Goal: Task Accomplishment & Management: Manage account settings

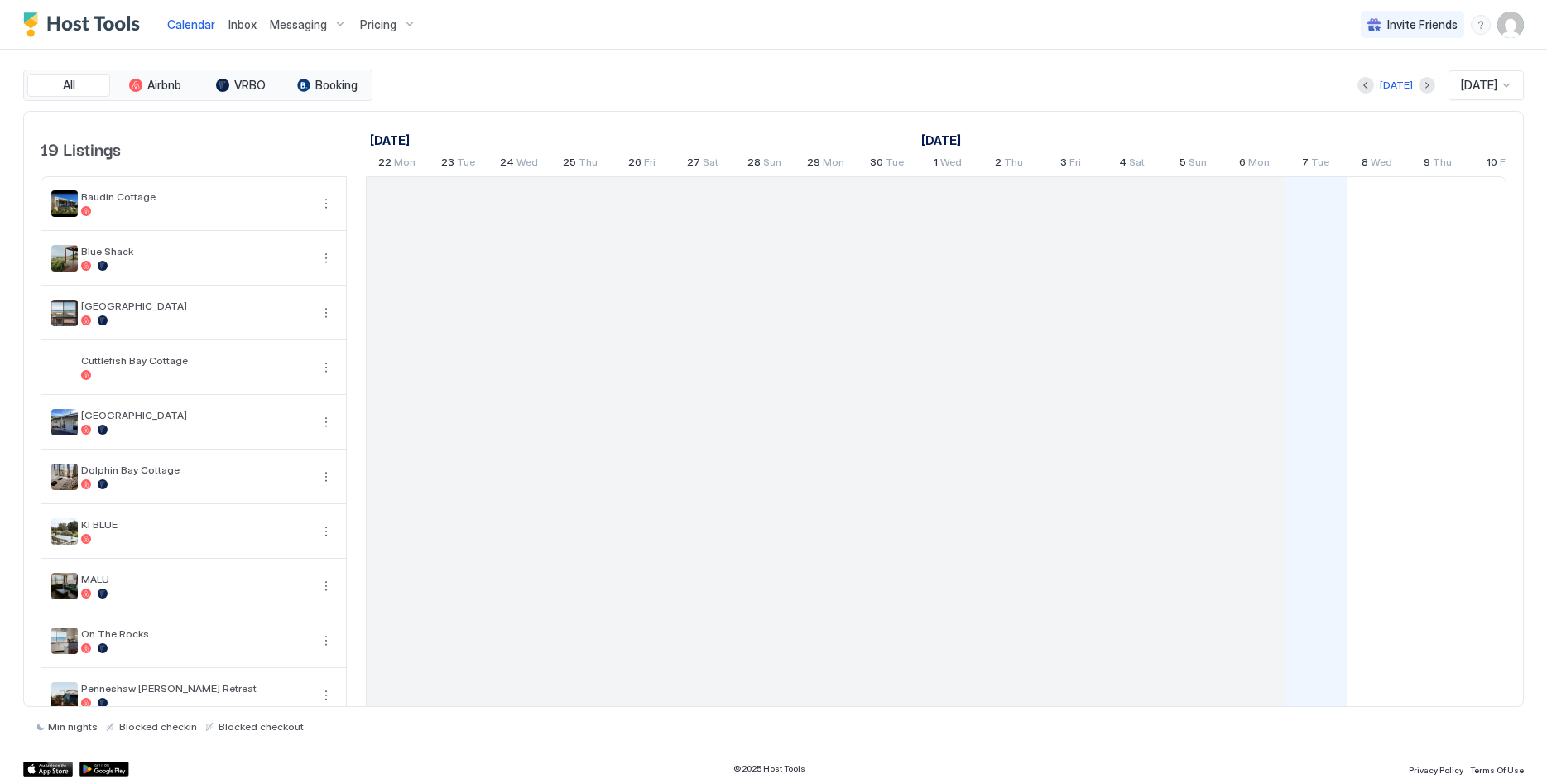
scroll to position [0, 919]
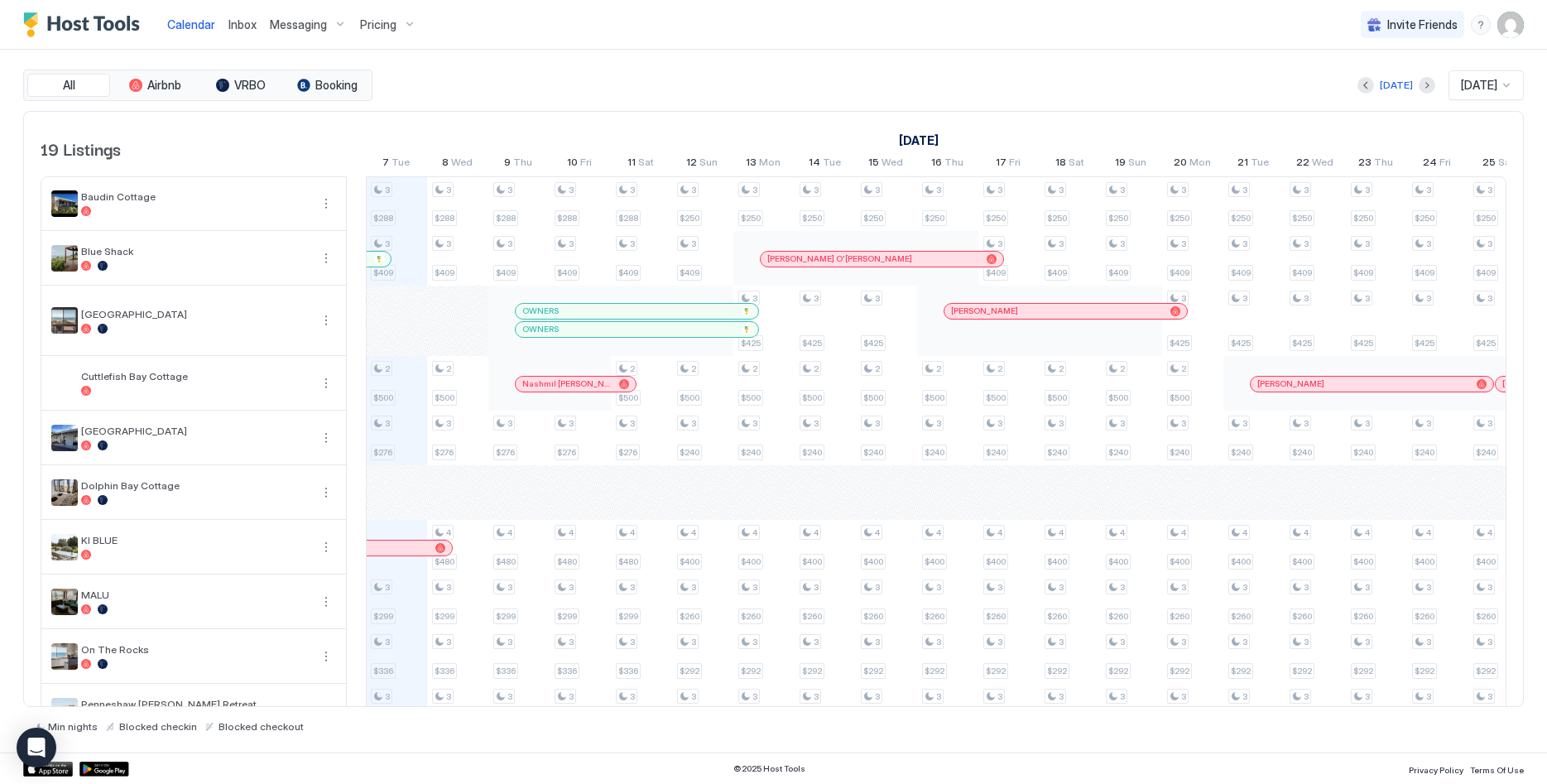
click at [242, 20] on span "Inbox" at bounding box center [242, 24] width 28 height 14
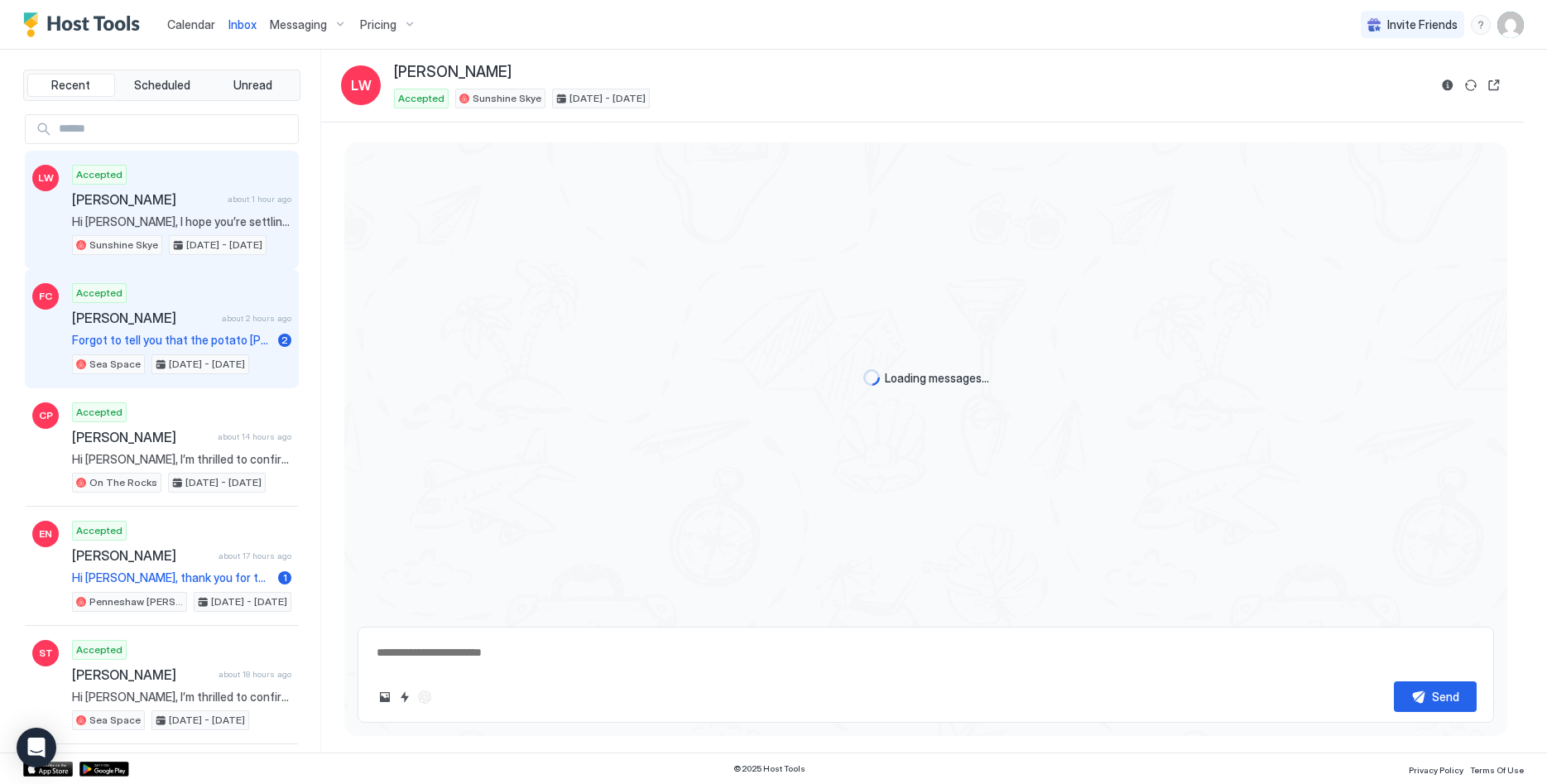
scroll to position [2135, 0]
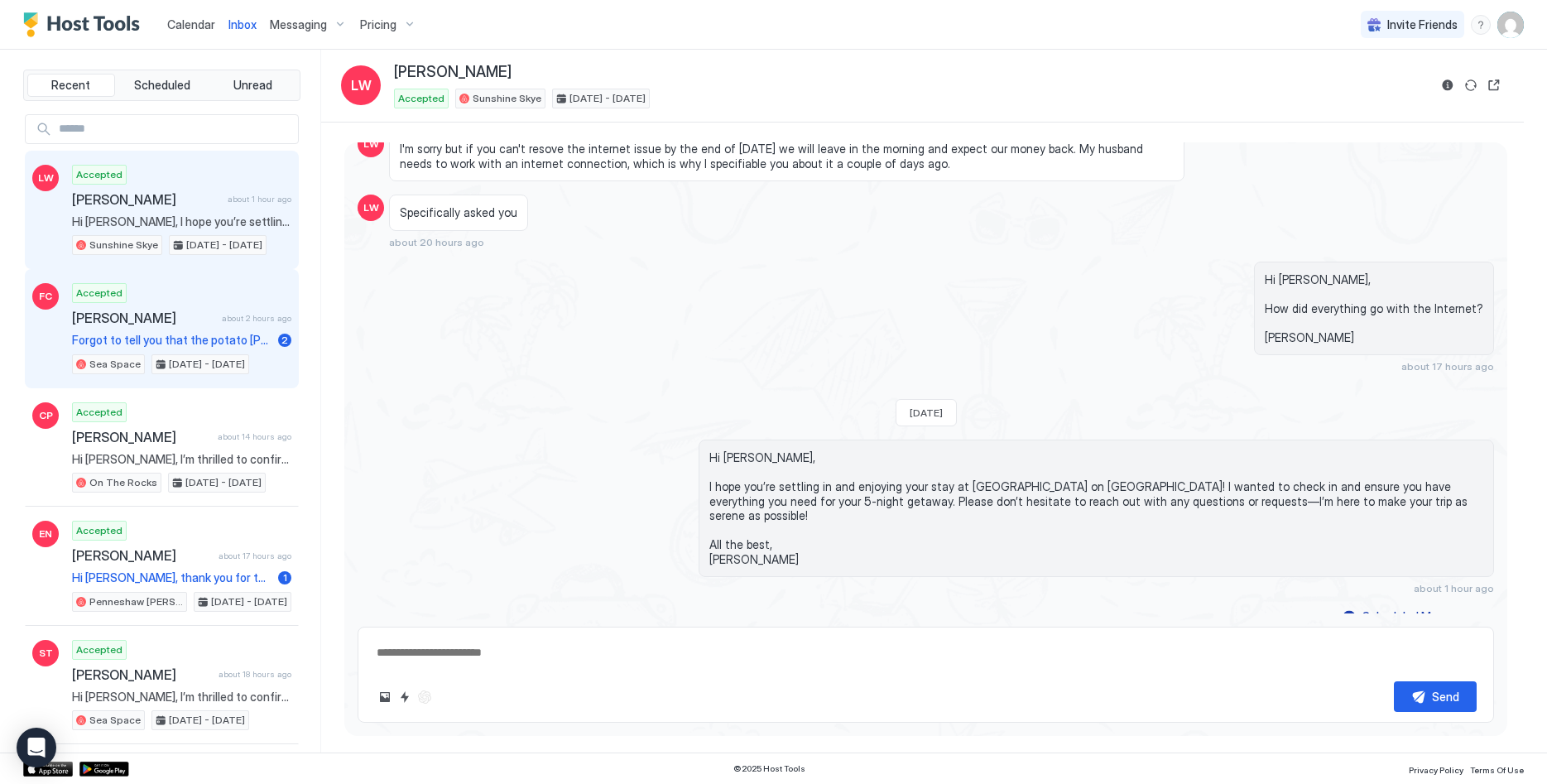
click at [199, 321] on span "[PERSON_NAME]" at bounding box center [143, 318] width 143 height 16
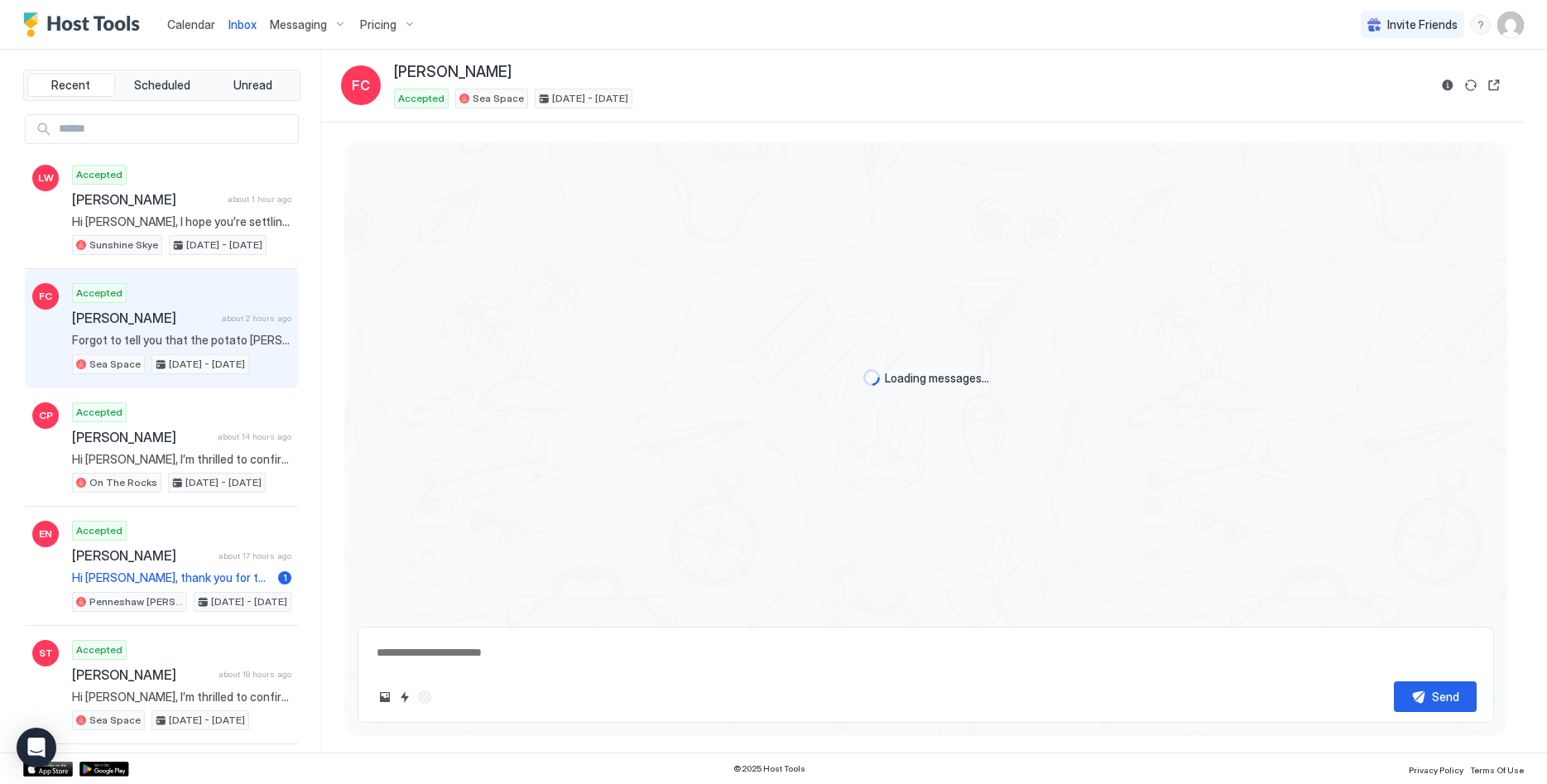
scroll to position [1574, 0]
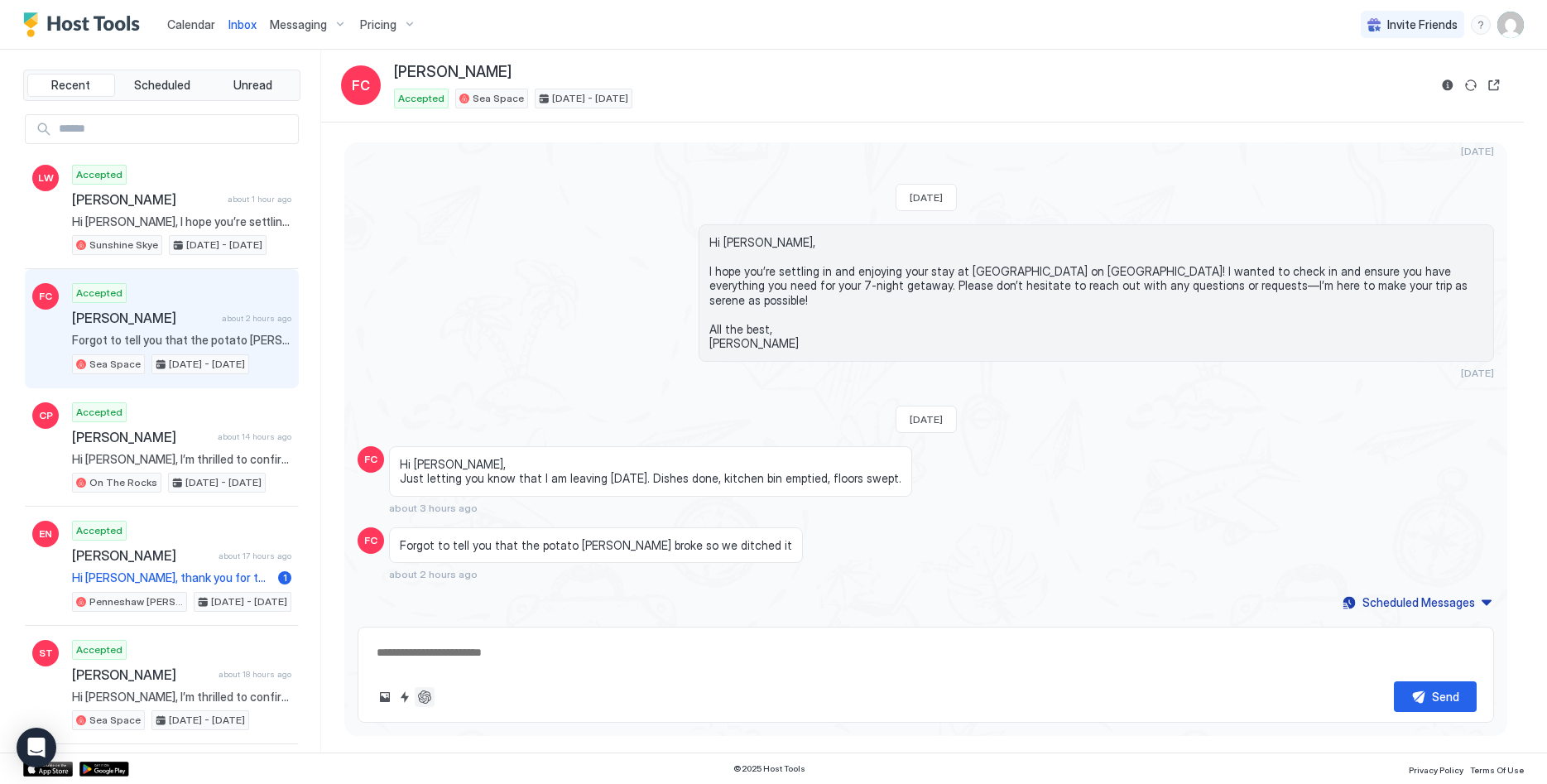
click at [430, 689] on button "ChatGPT Auto Reply" at bounding box center [424, 697] width 20 height 20
type textarea "*"
type textarea "**********"
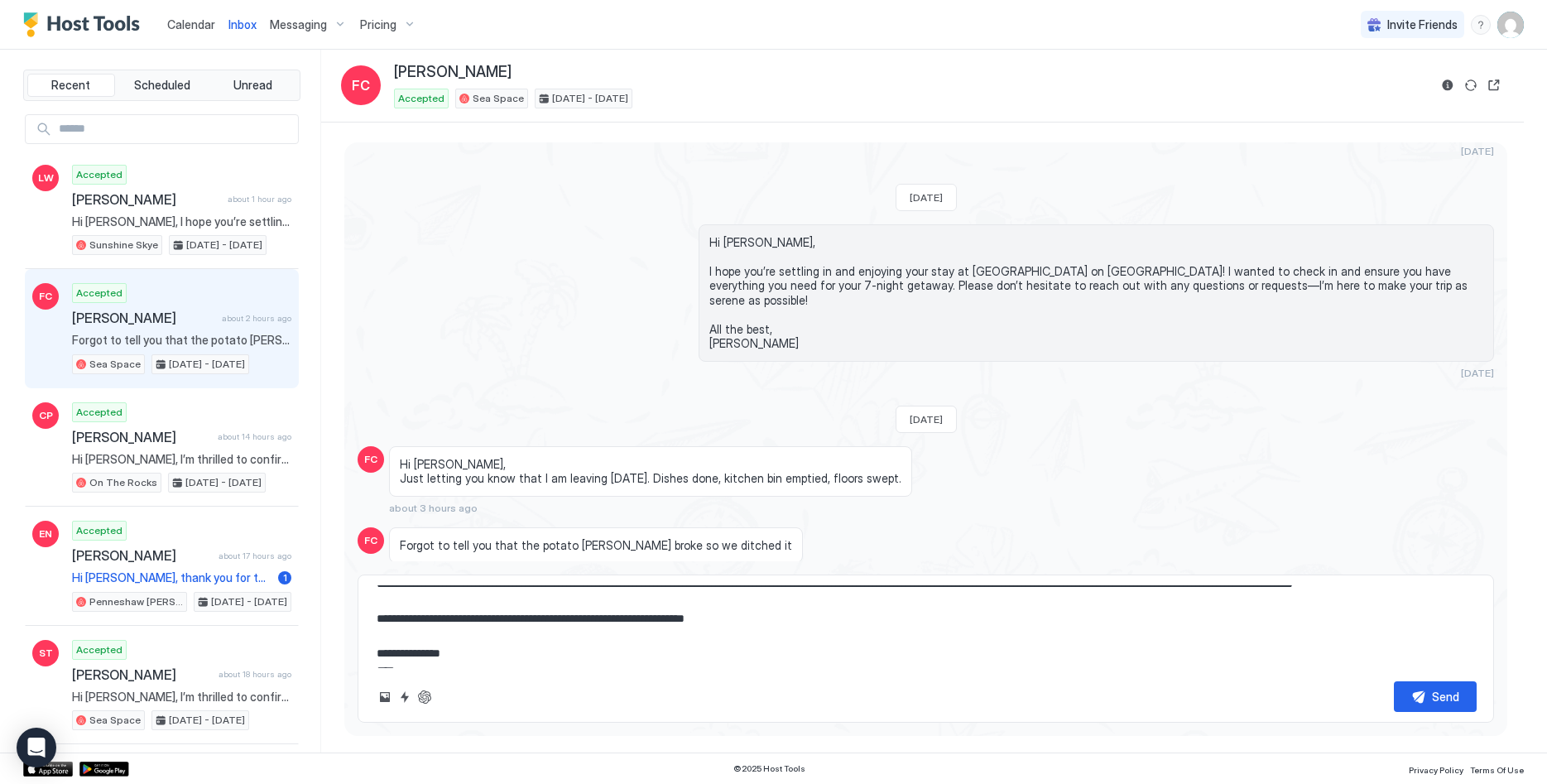
scroll to position [69, 0]
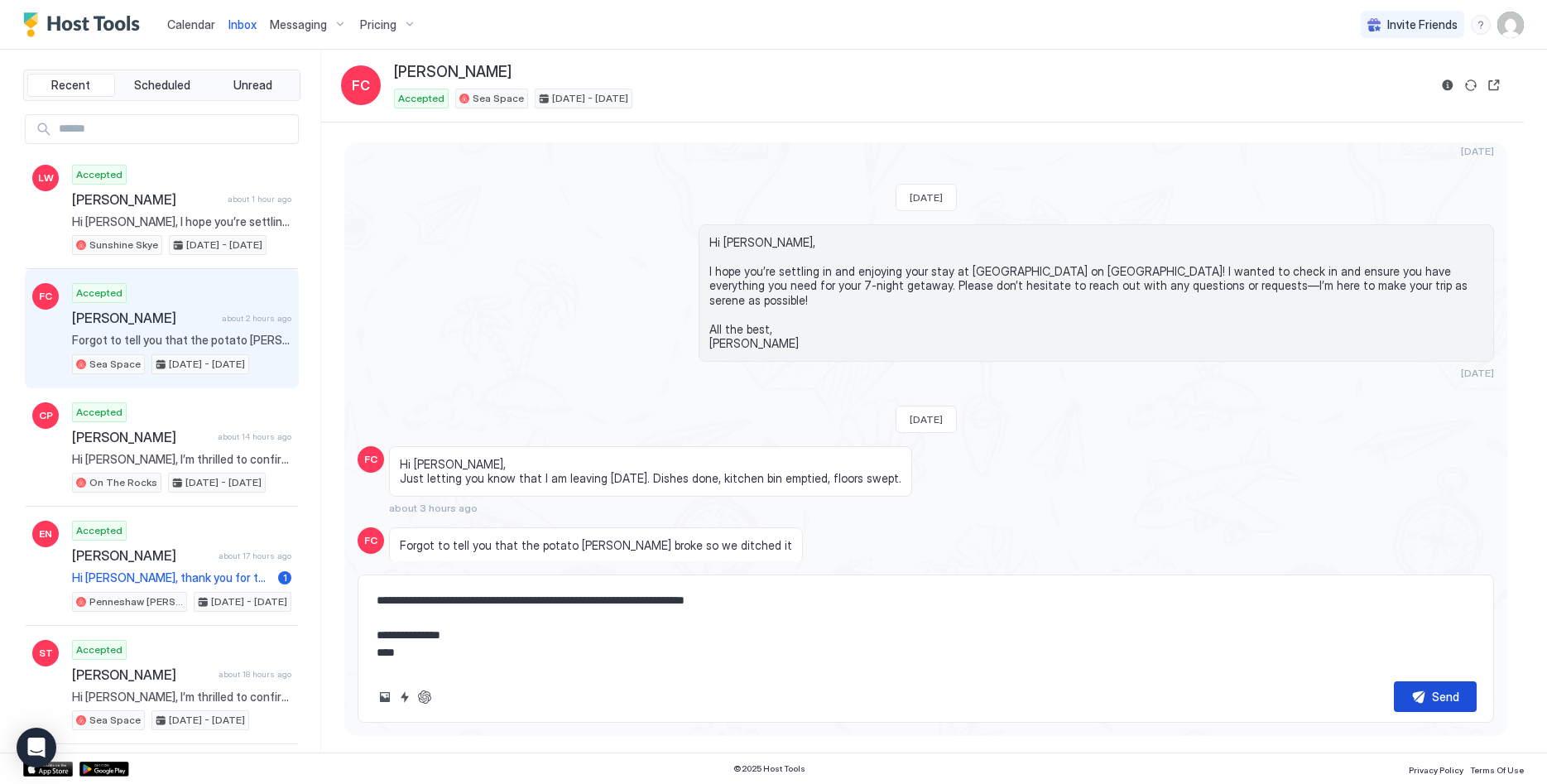
click at [1412, 699] on button "Send" at bounding box center [1435, 697] width 83 height 31
type textarea "*"
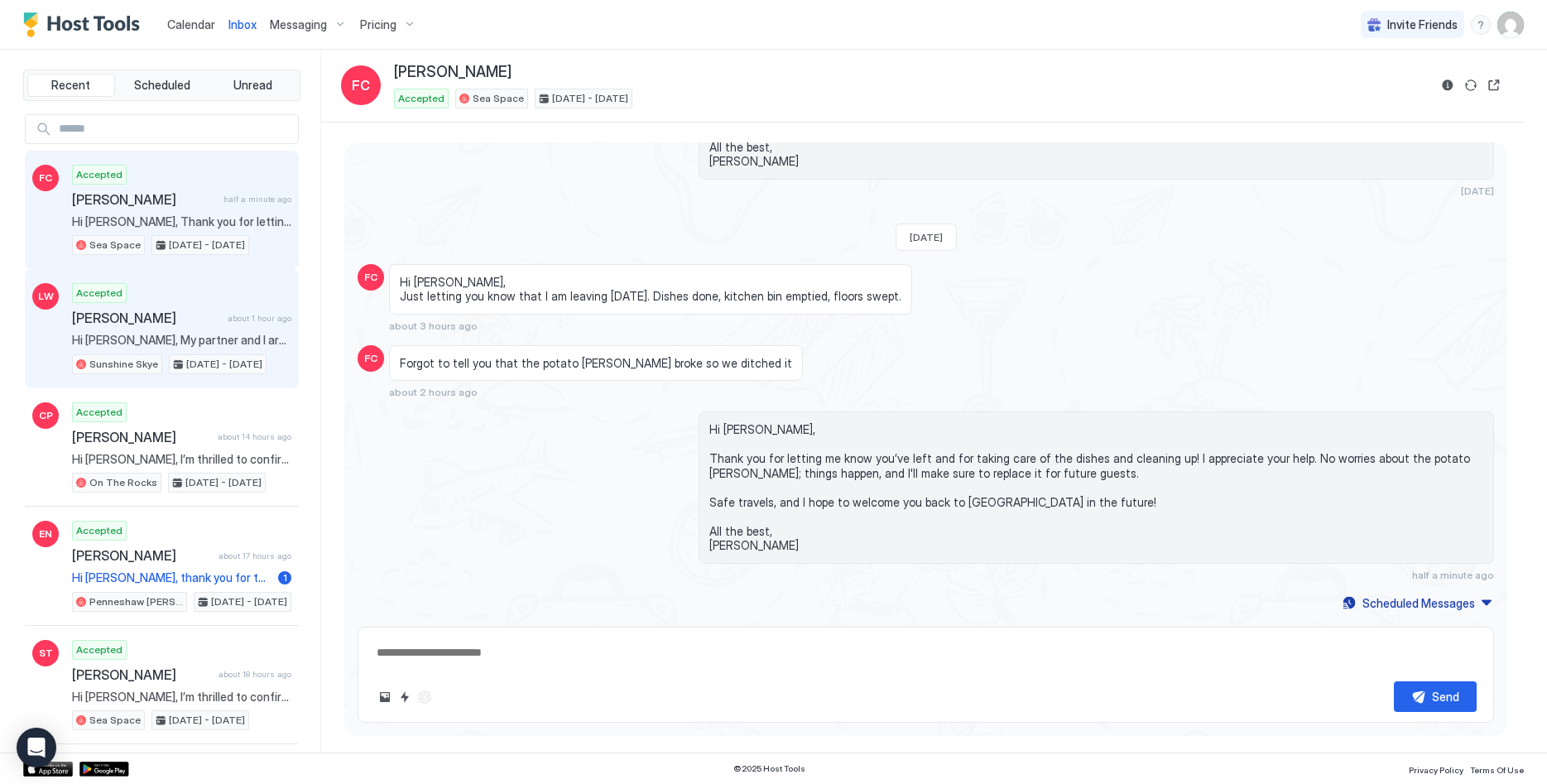
click at [128, 335] on span "Hi Duncan, My partner and I are keen to check out the nature on KI and your pla…" at bounding box center [181, 340] width 219 height 15
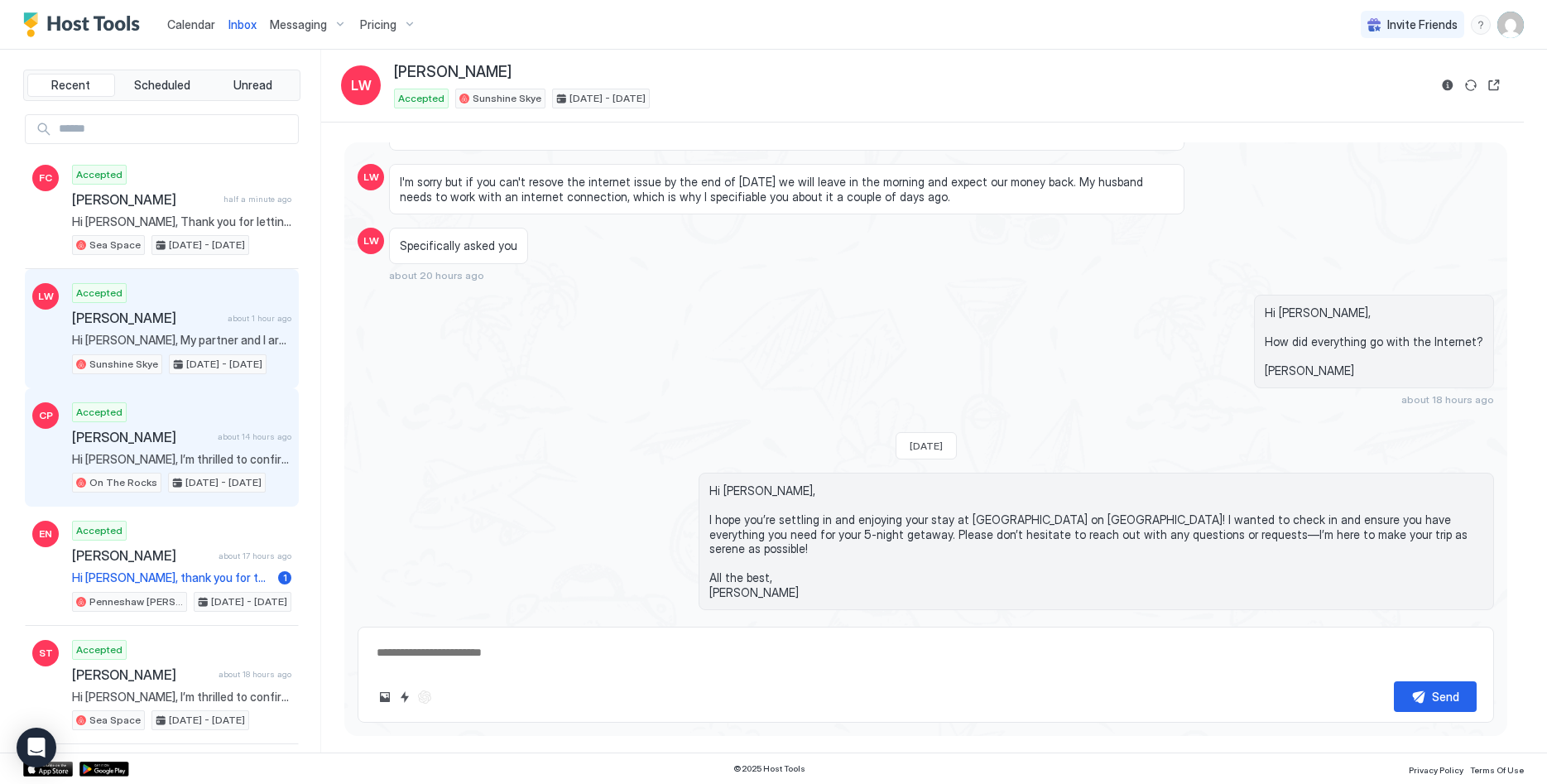
scroll to position [2135, 0]
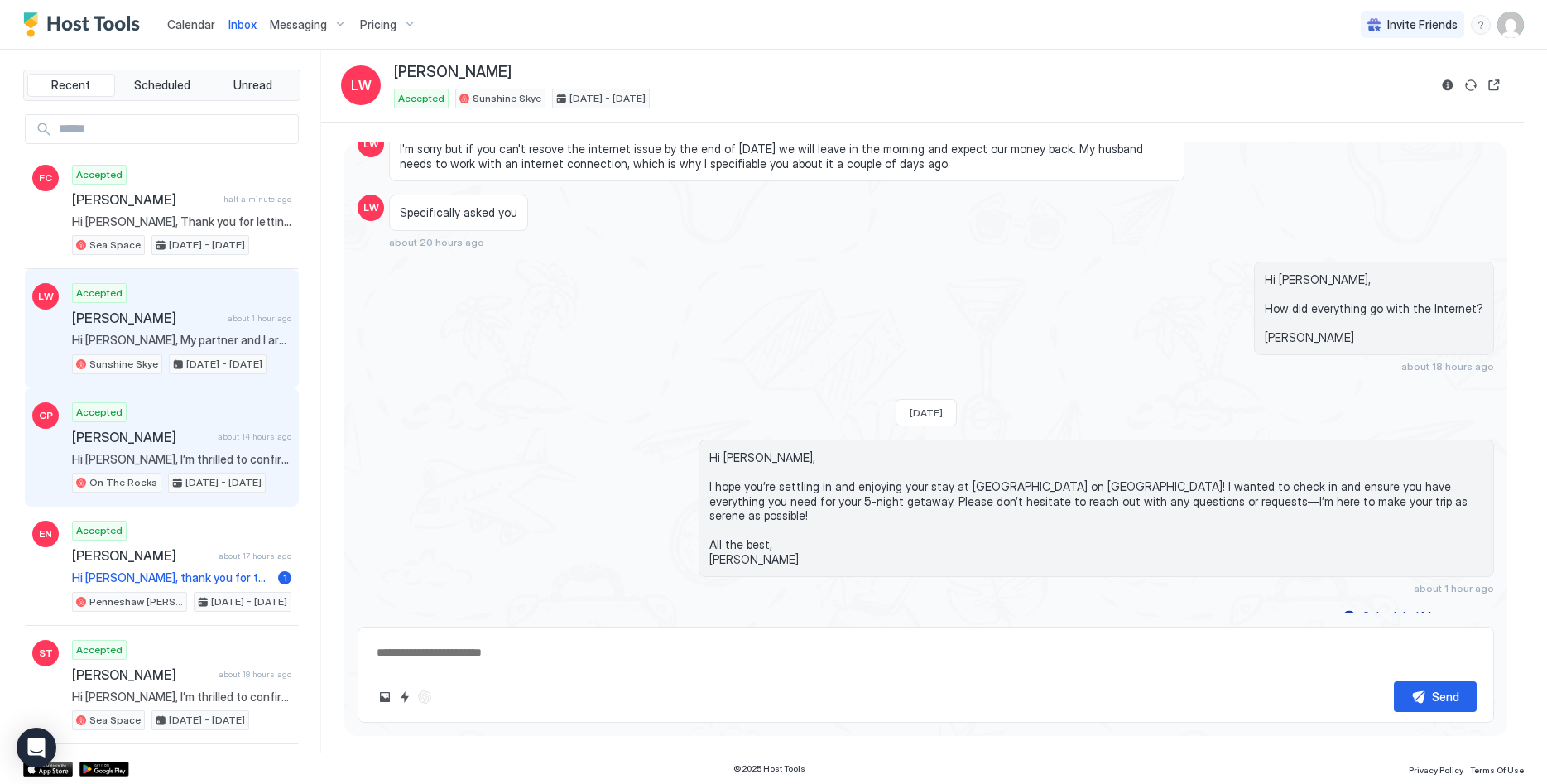
click at [159, 448] on div "Accepted Chamara Pathirage about 14 hours ago Hi Chamara, I’m thrilled to confi…" at bounding box center [181, 448] width 219 height 91
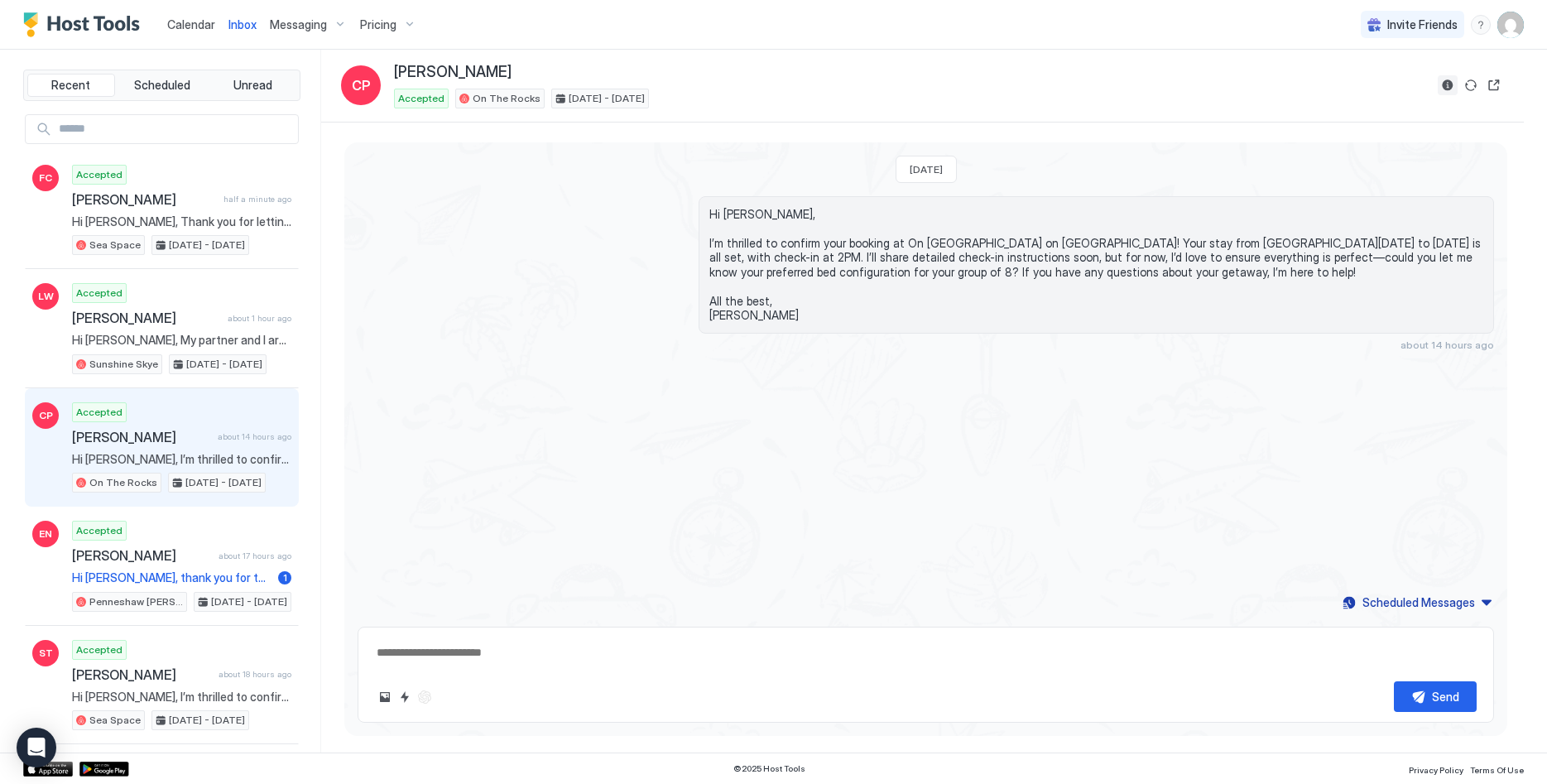
click at [1445, 86] on button "Reservation information" at bounding box center [1448, 85] width 20 height 20
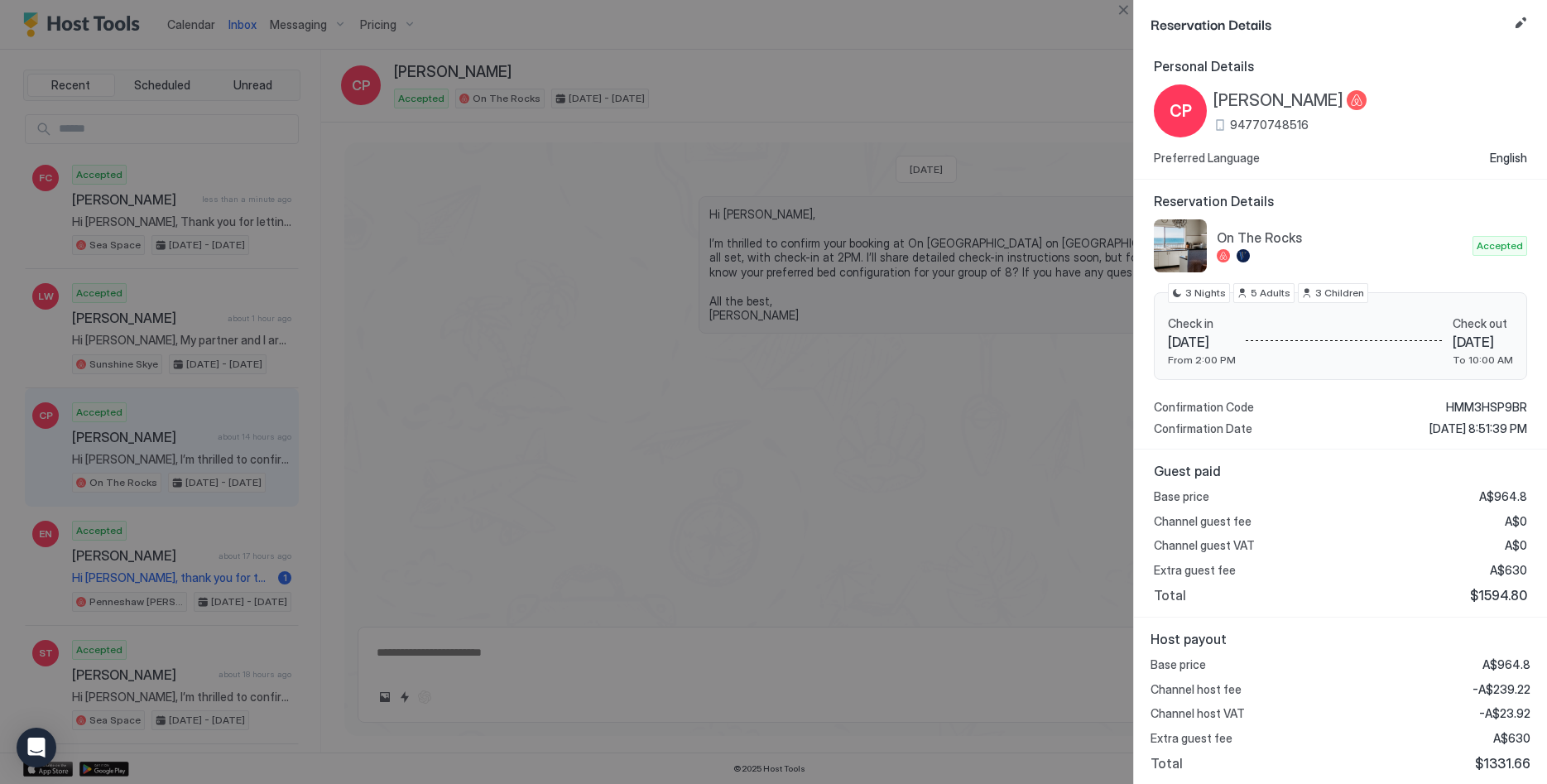
scroll to position [4, 0]
click at [274, 411] on div at bounding box center [773, 392] width 1547 height 784
click at [1120, 5] on button "Close" at bounding box center [1123, 9] width 20 height 20
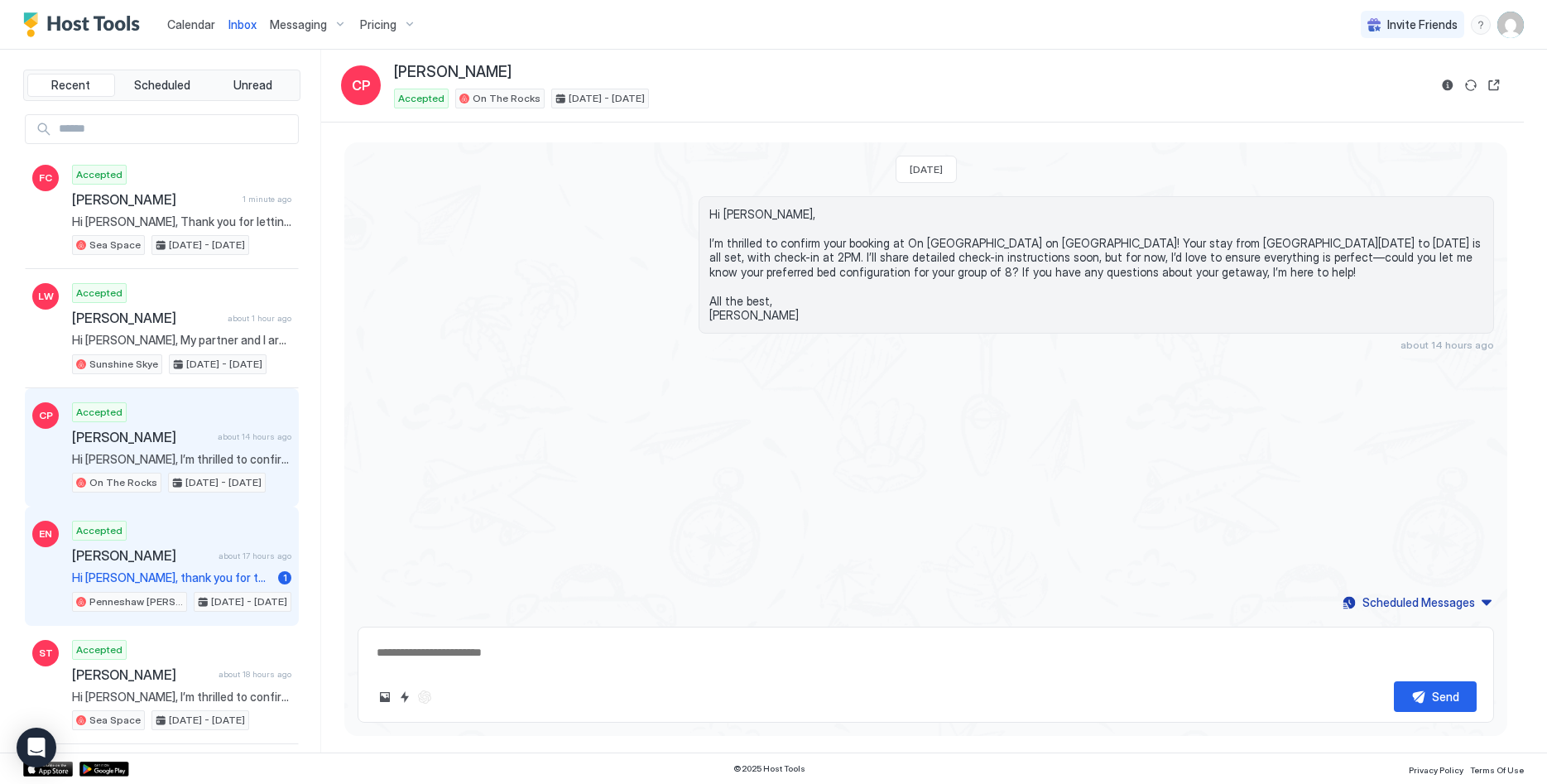
click at [118, 549] on span "[PERSON_NAME]" at bounding box center [141, 555] width 140 height 16
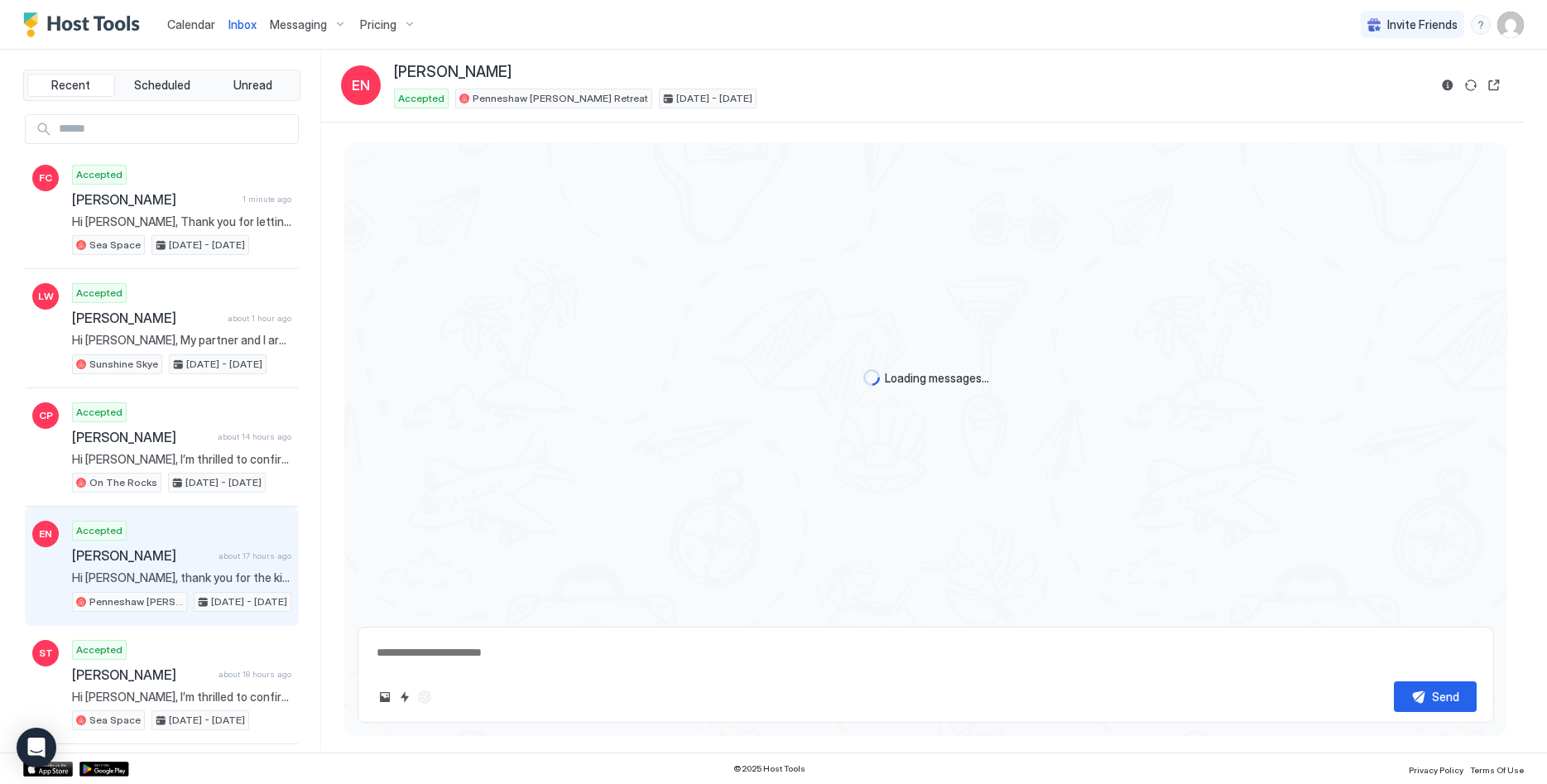
scroll to position [2050, 0]
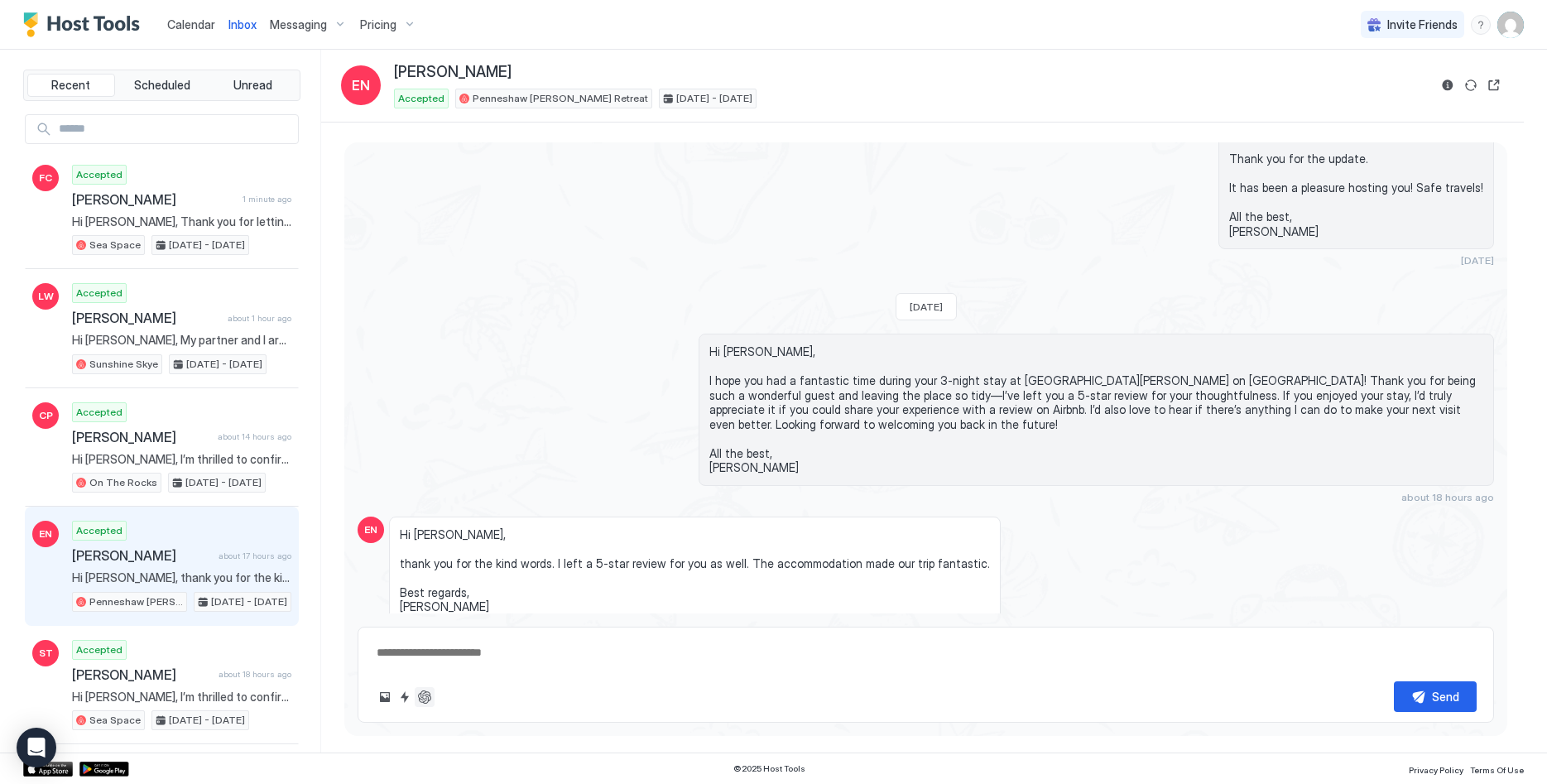
click at [419, 696] on button "ChatGPT Auto Reply" at bounding box center [424, 697] width 20 height 20
type textarea "*"
type textarea "**********"
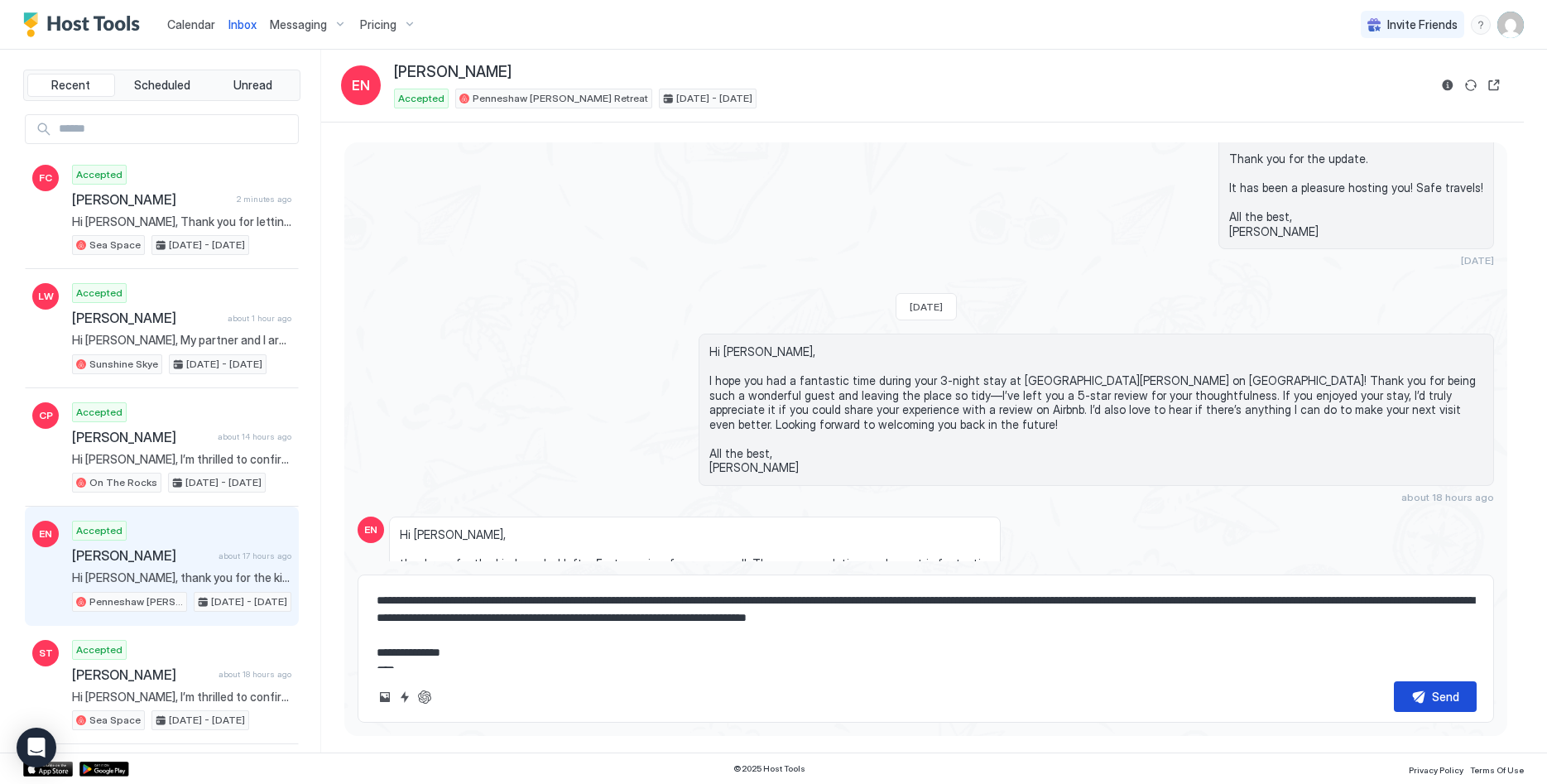
click at [1416, 700] on button "Send" at bounding box center [1435, 697] width 83 height 31
type textarea "*"
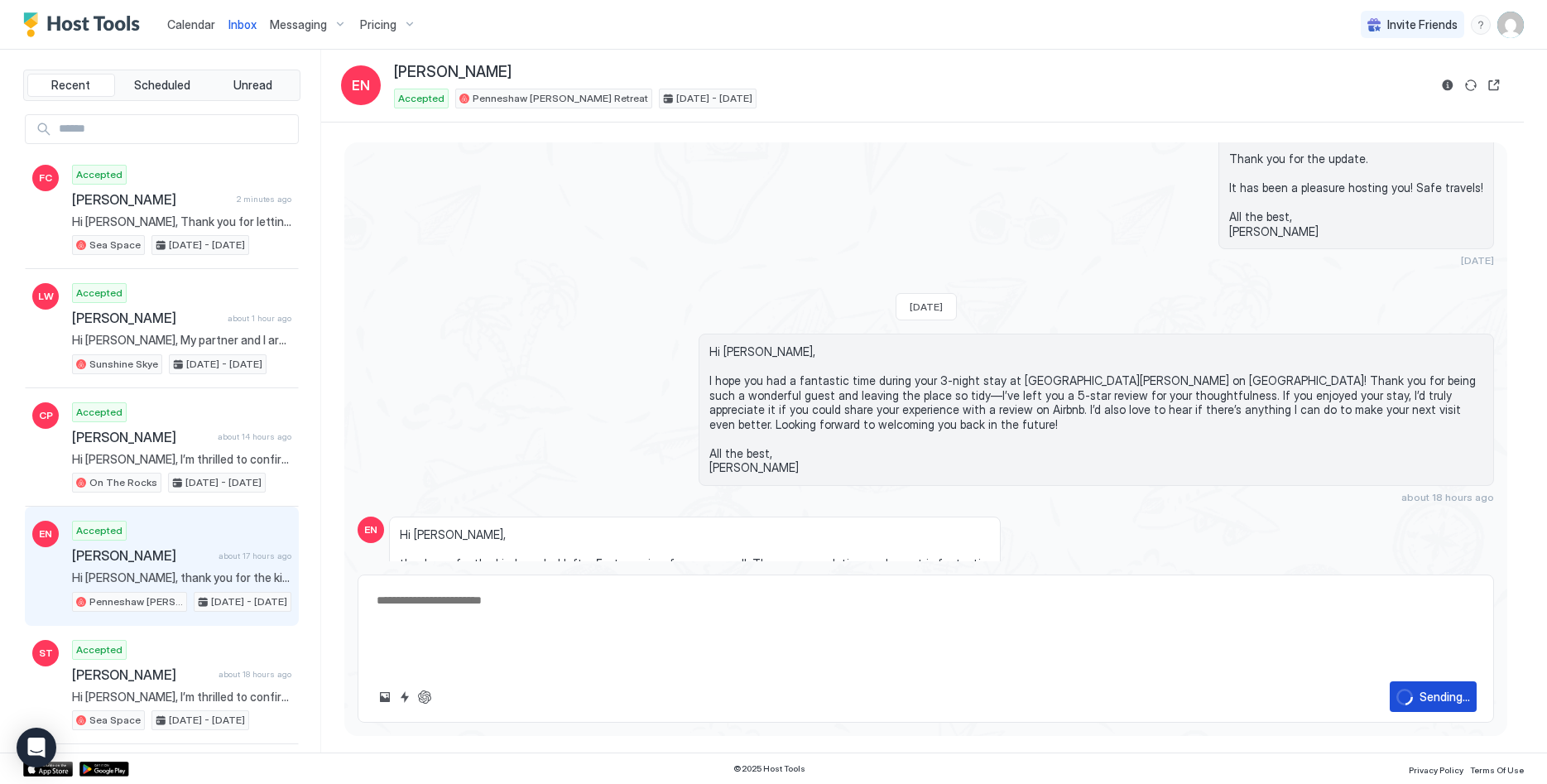
scroll to position [2243, 0]
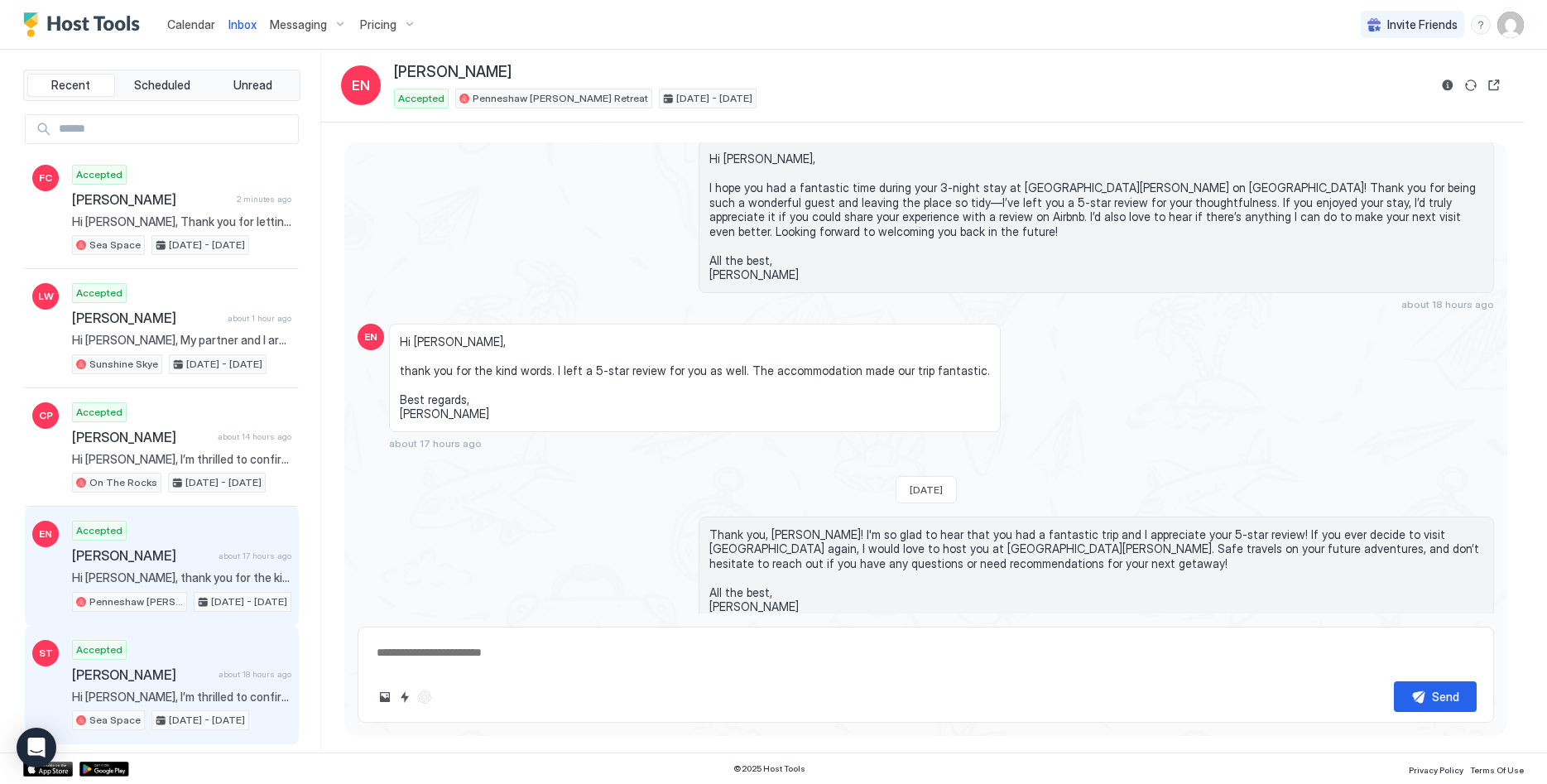
click at [194, 672] on span "[PERSON_NAME]" at bounding box center [141, 674] width 140 height 16
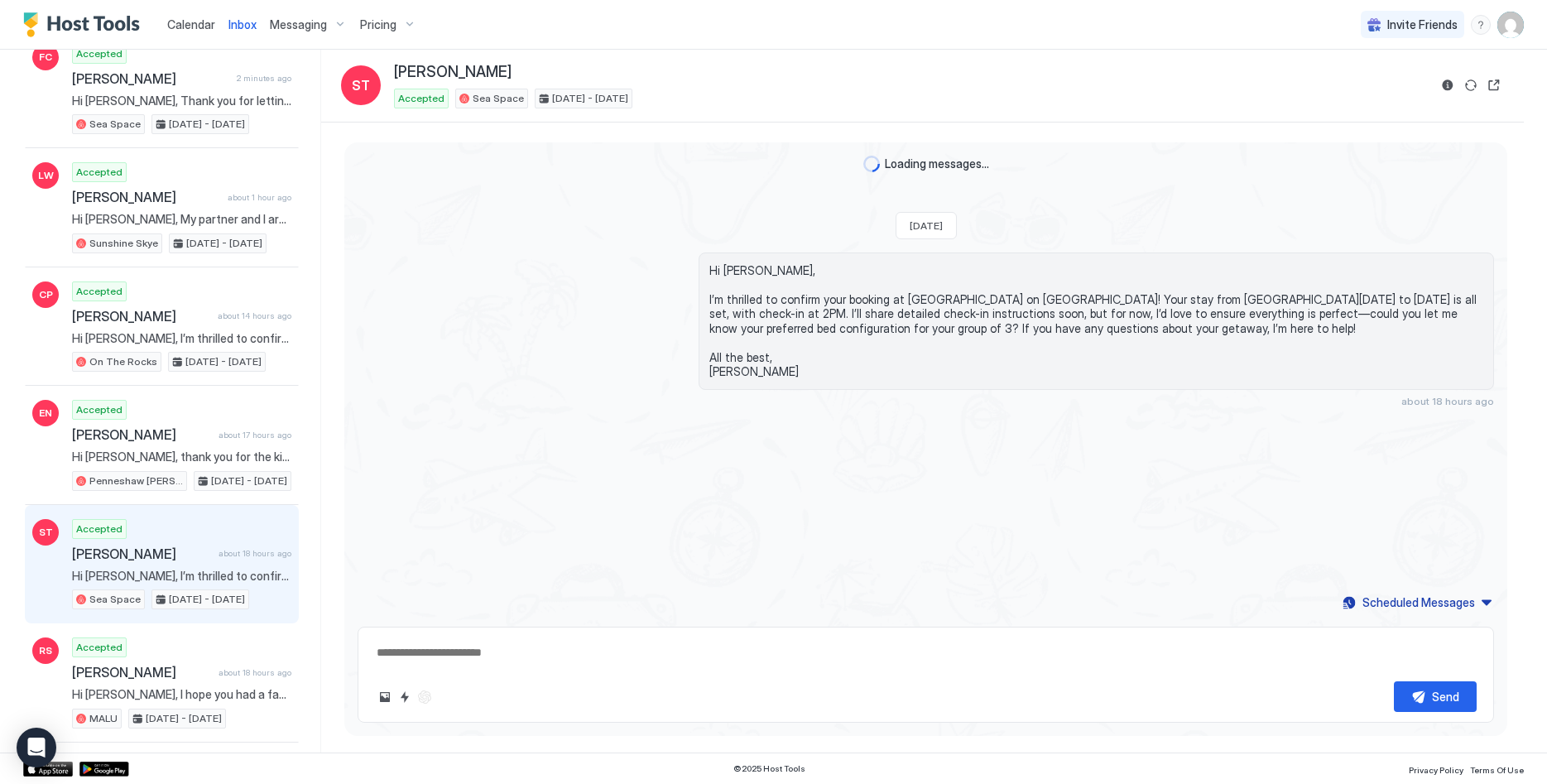
scroll to position [253, 0]
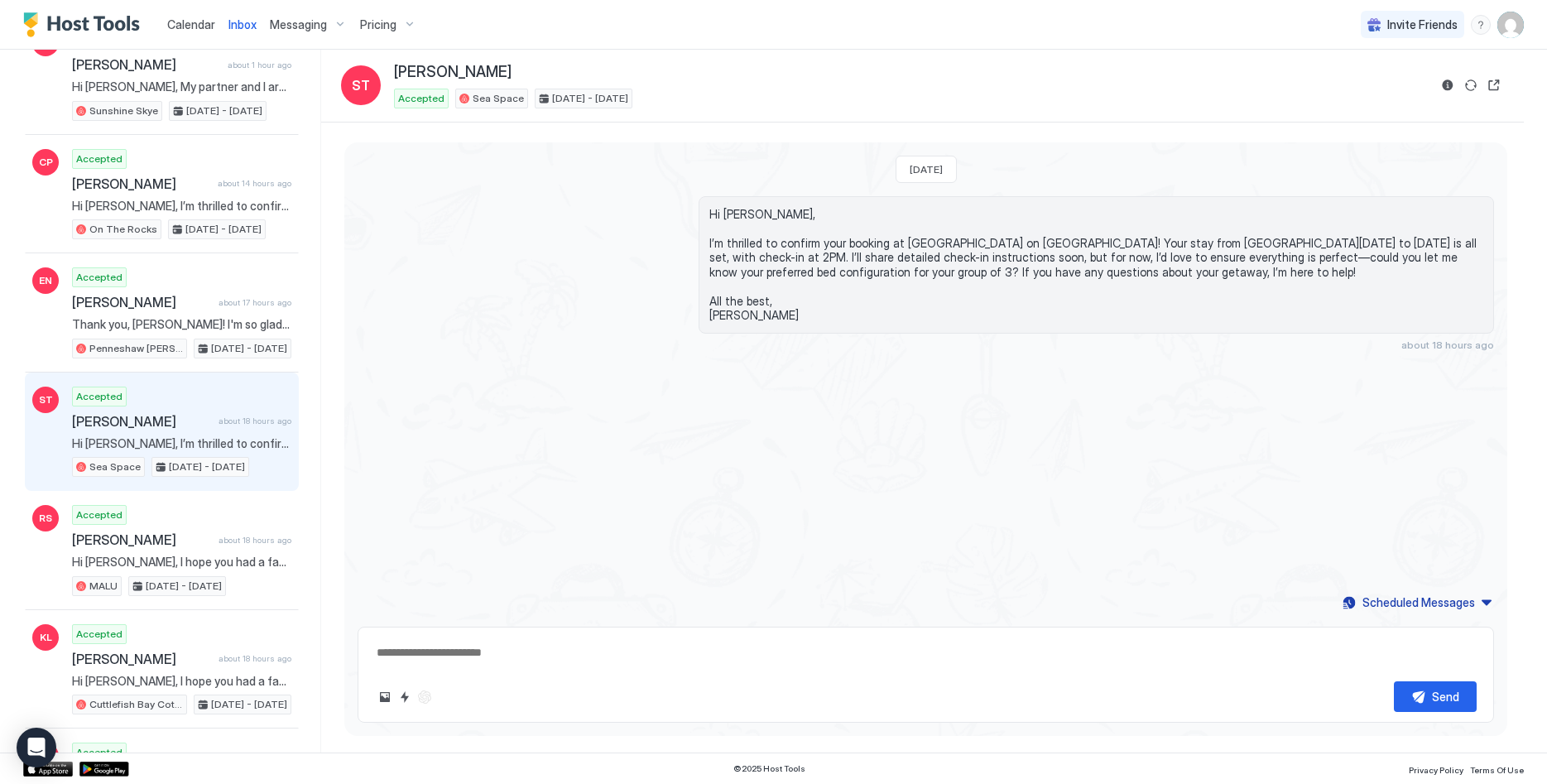
type textarea "*"
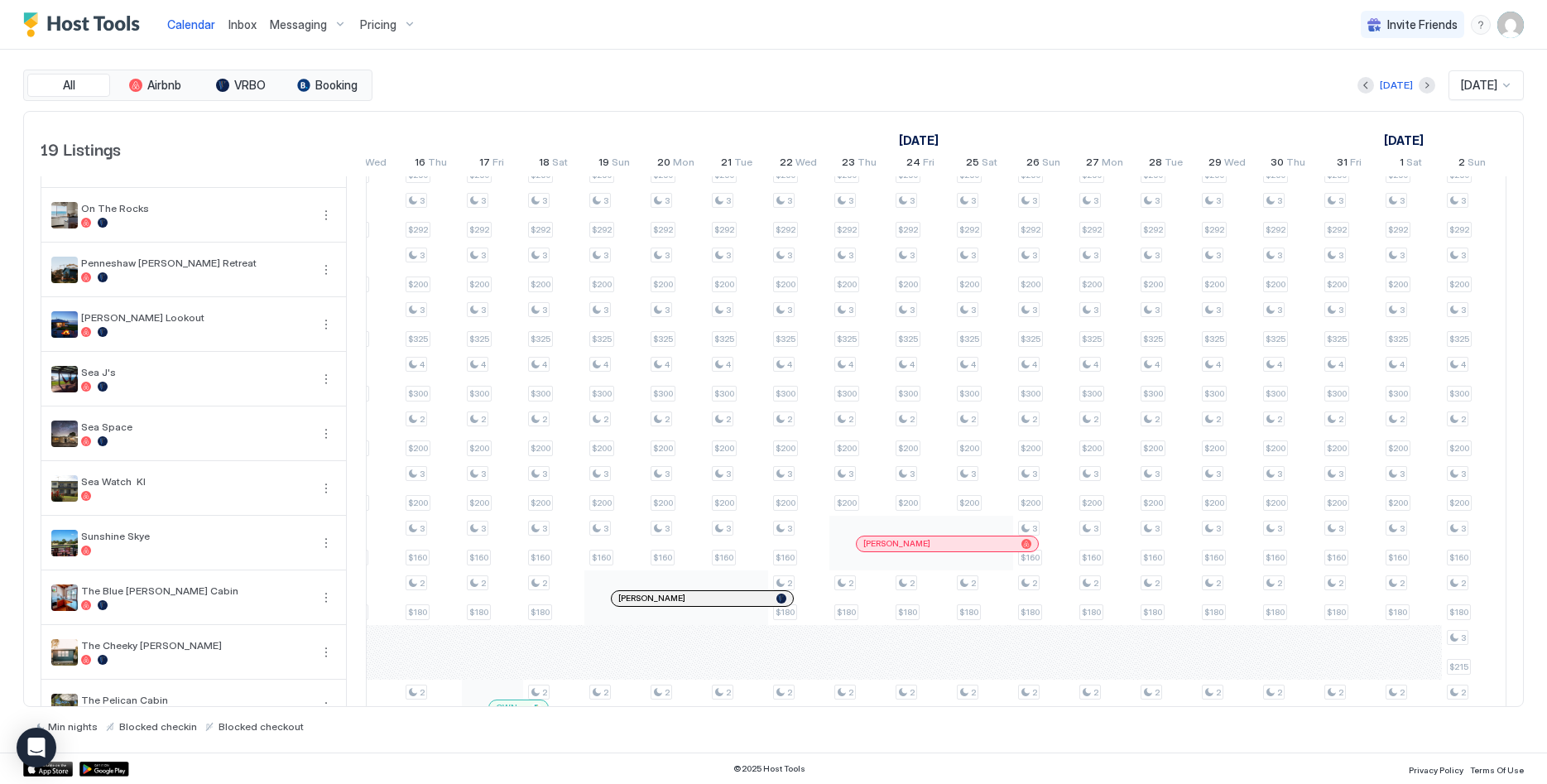
click at [1407, 81] on div "[DATE]" at bounding box center [1396, 85] width 78 height 20
click at [1419, 86] on button "Next month" at bounding box center [1426, 85] width 16 height 16
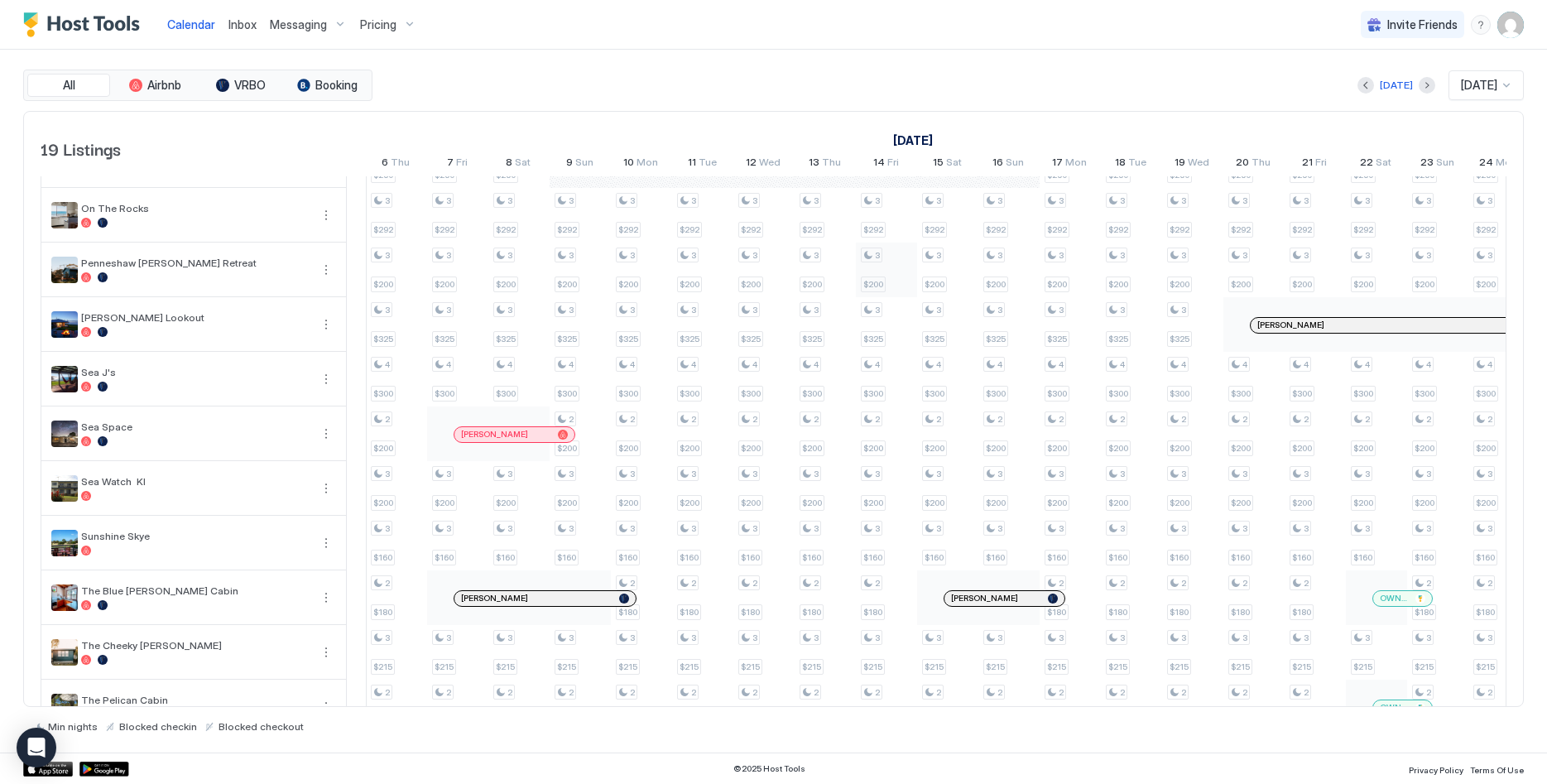
click at [890, 264] on div "3 $250 3 $409 3 $425 3 $240 4 $400 3 $260 3 $292 3 $200 3 $325 4 $300 2 $200 3 …" at bounding box center [1254, 263] width 3615 height 1053
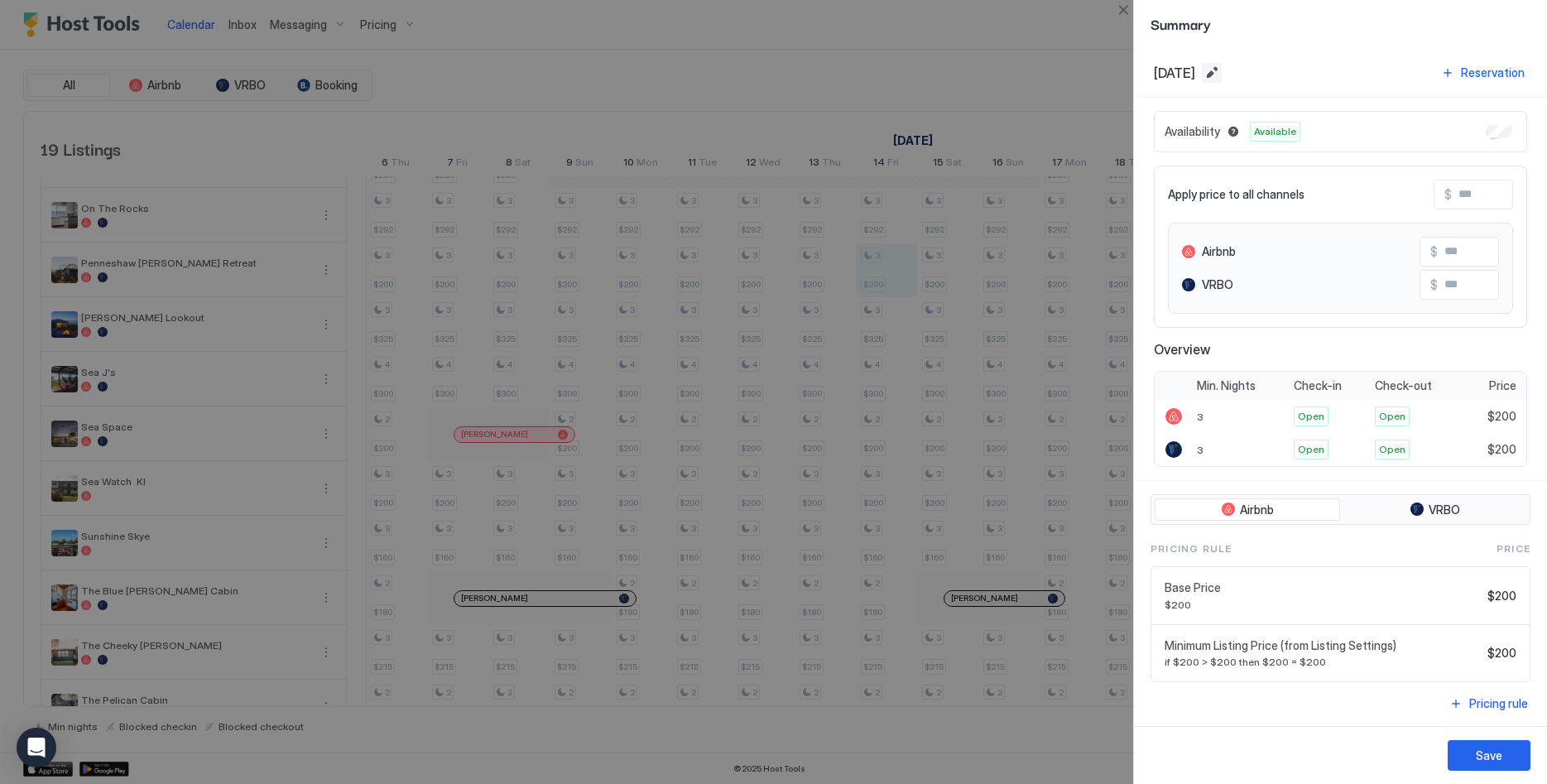
click at [1222, 77] on button "Edit date range" at bounding box center [1211, 72] width 20 height 20
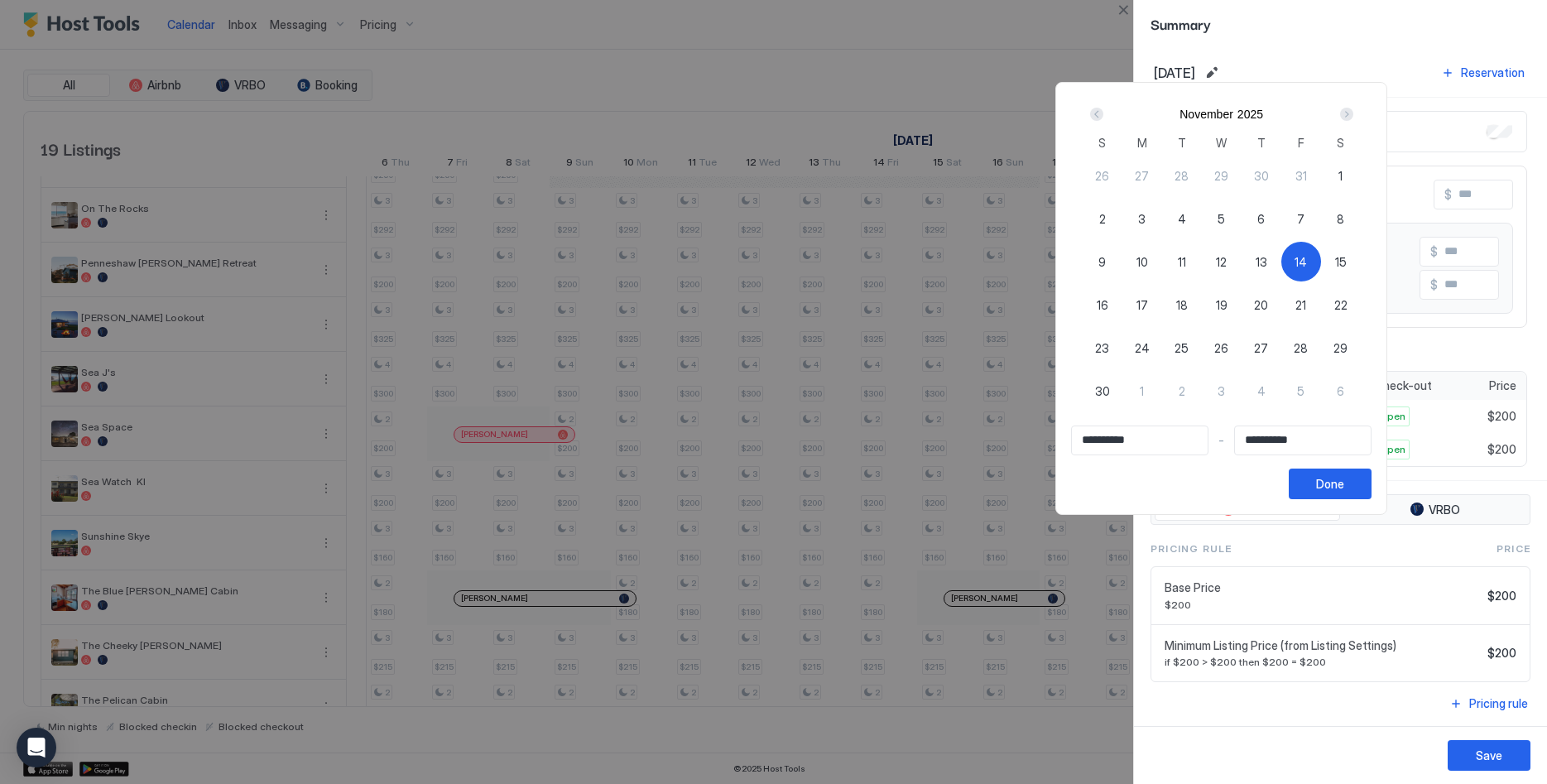
click at [1122, 346] on div "23" at bounding box center [1103, 347] width 39 height 39
type input "**********"
click at [1307, 263] on span "14" at bounding box center [1300, 262] width 13 height 17
type input "**********"
click at [1110, 342] on span "23" at bounding box center [1102, 347] width 14 height 17
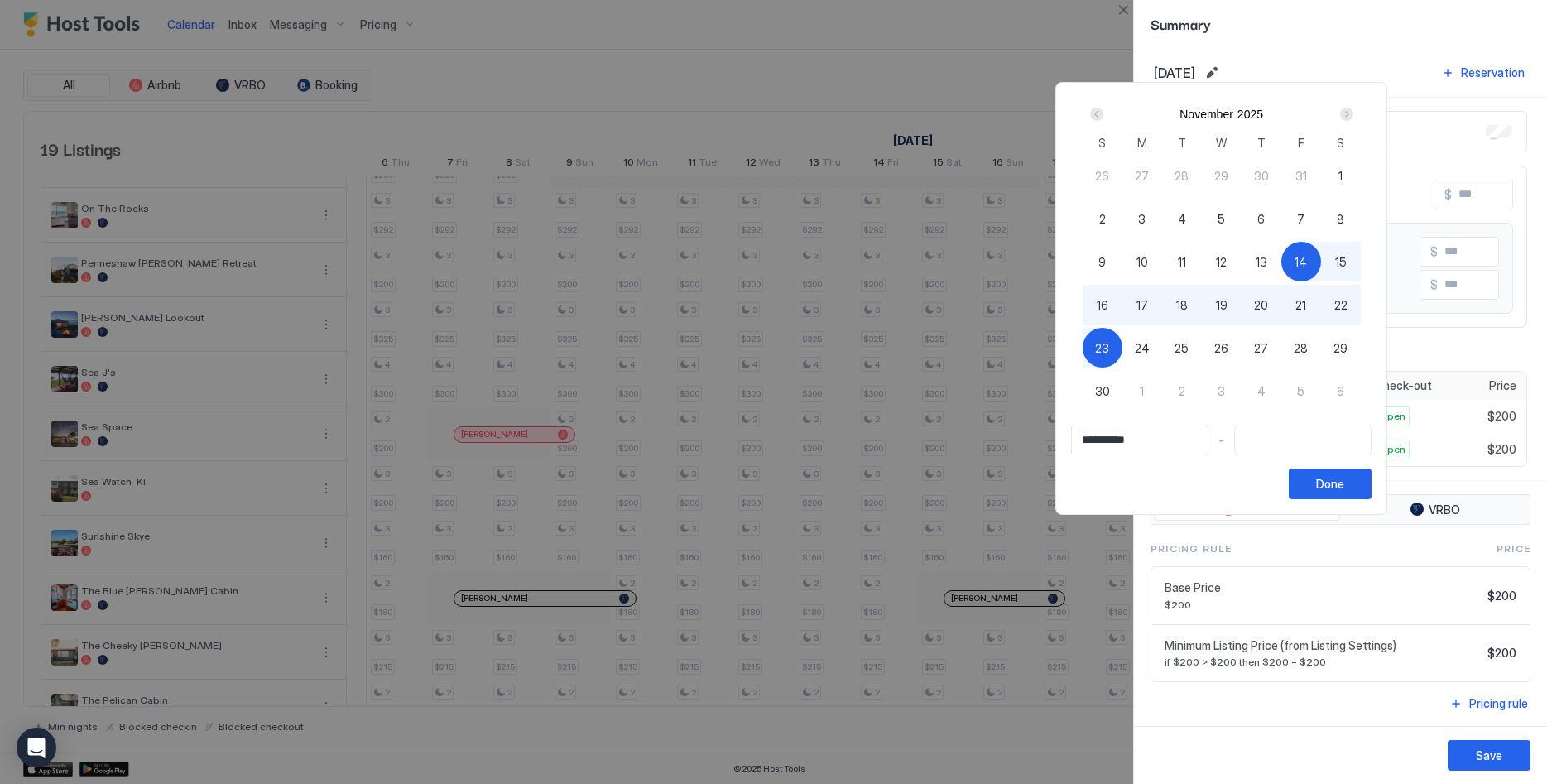
type input "**********"
click at [1344, 479] on div "Done" at bounding box center [1330, 484] width 28 height 17
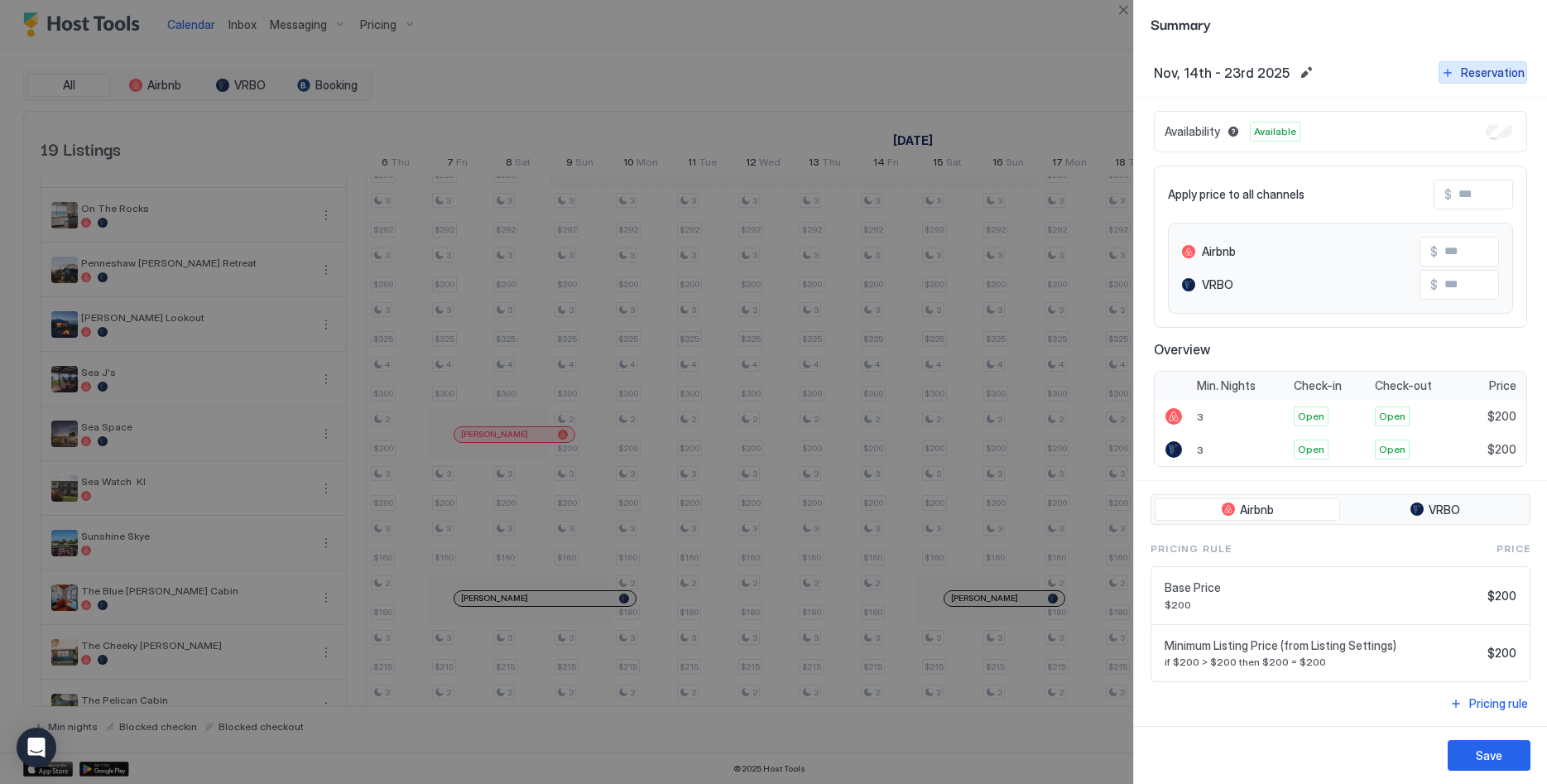
click at [1467, 75] on div "Reservation" at bounding box center [1493, 72] width 63 height 17
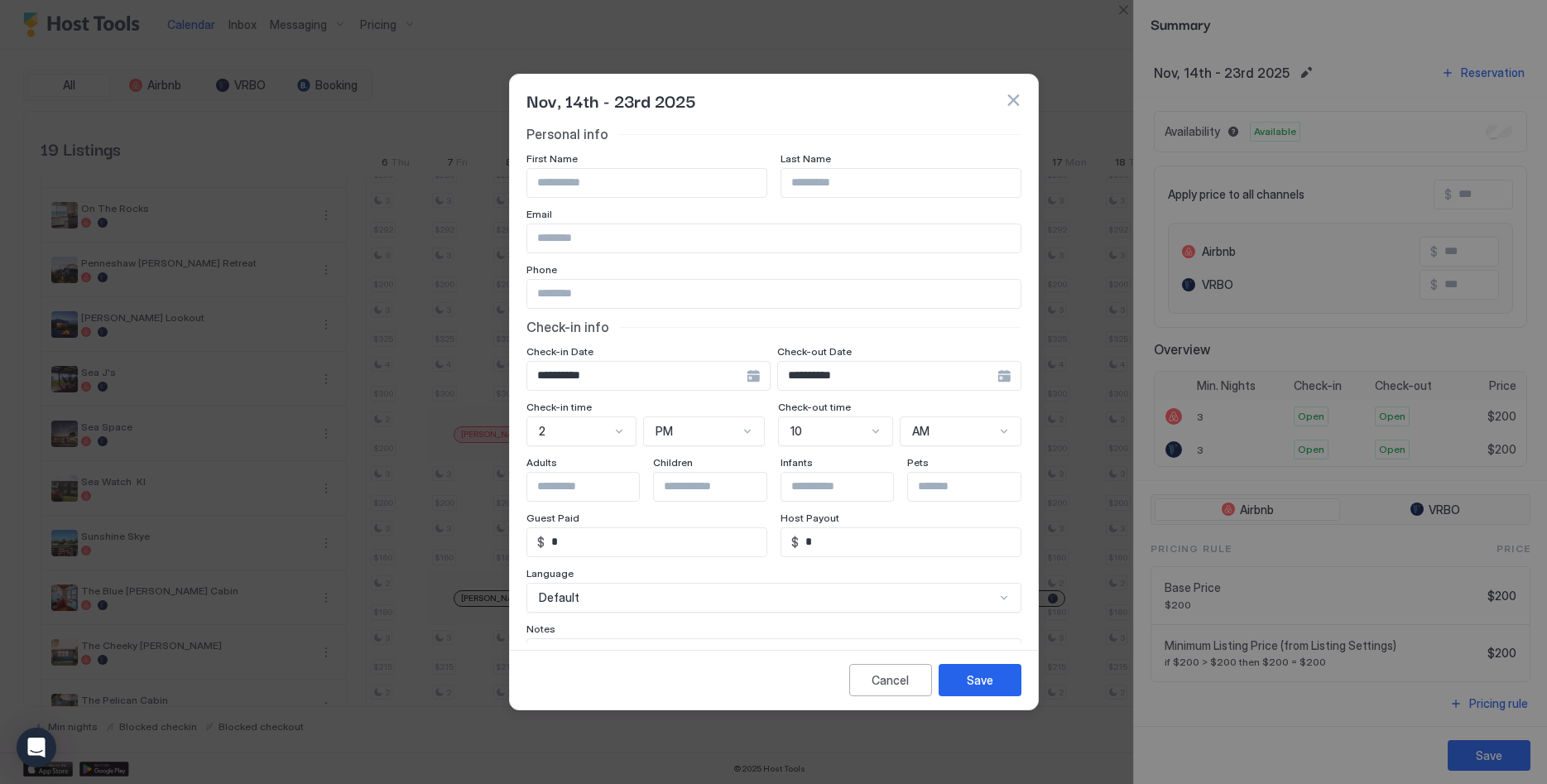
click at [586, 189] on input "Input Field" at bounding box center [646, 182] width 239 height 28
type input "**********"
click at [989, 690] on button "Save" at bounding box center [980, 680] width 83 height 33
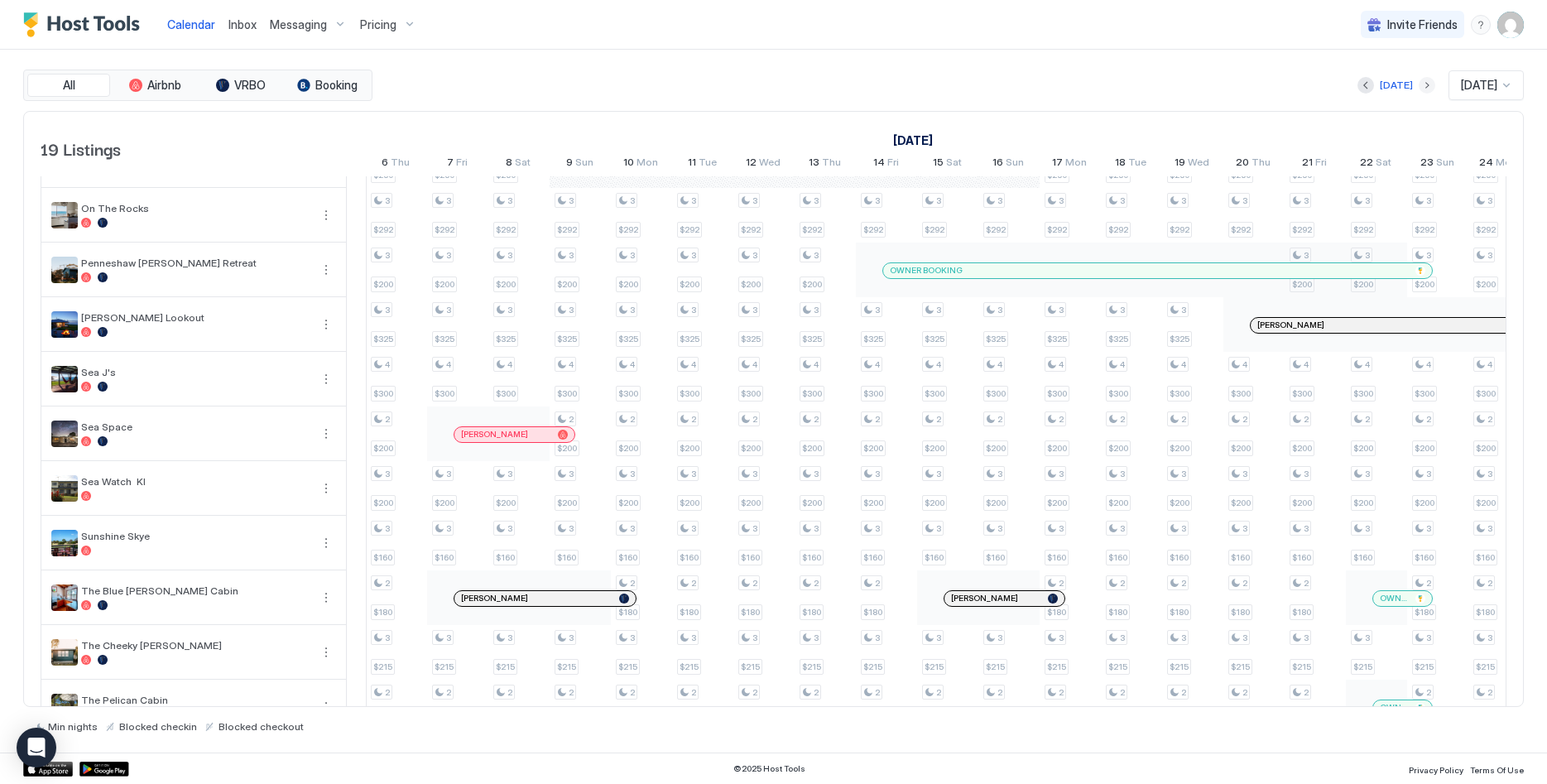
click at [1419, 86] on button "Next month" at bounding box center [1426, 85] width 16 height 16
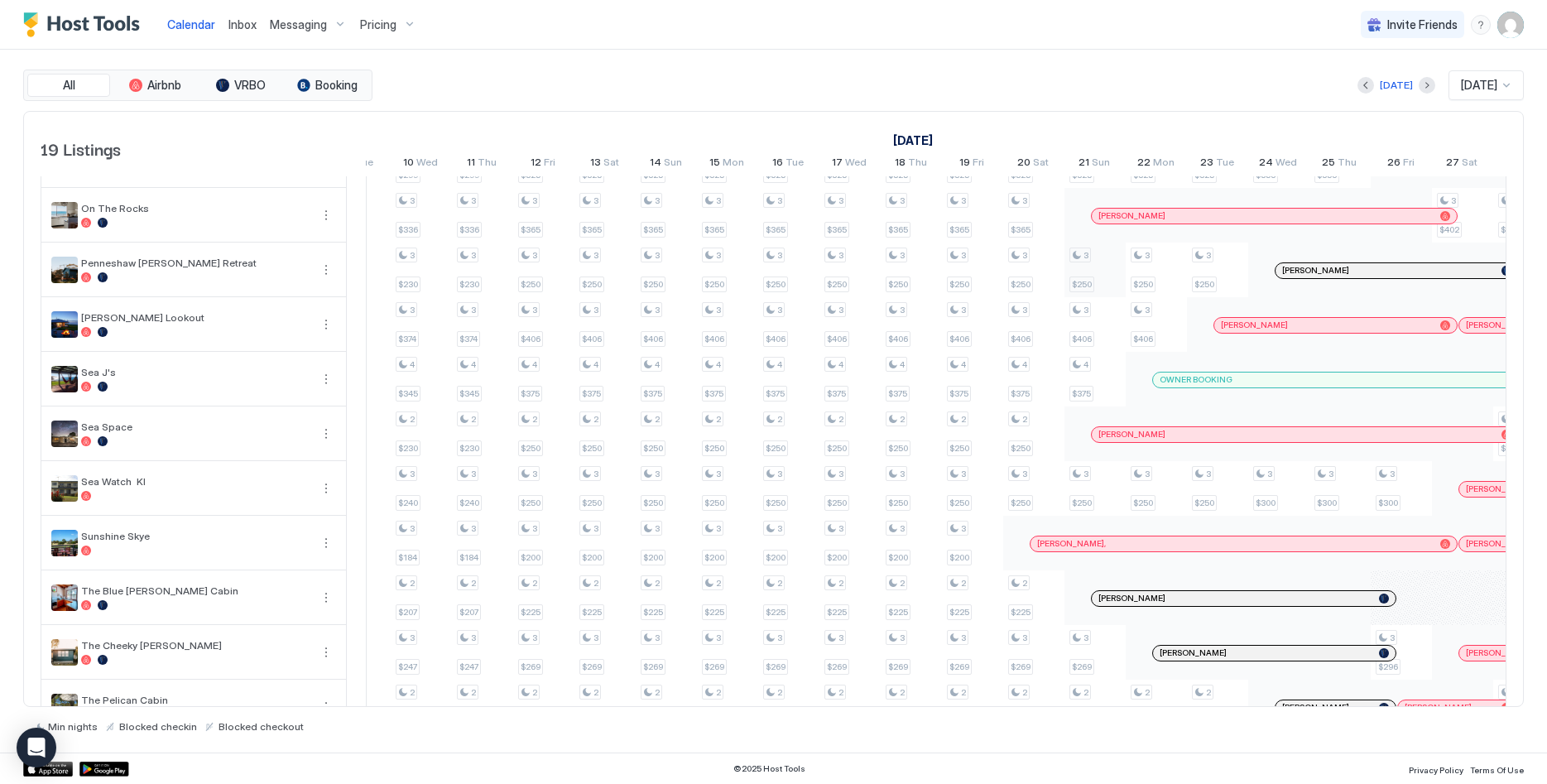
click at [1086, 273] on div "3 $250 3 $409 3 $240 3 $260 3 $292 3 $200 4 $300 2 $200 3 $200 3 $160 3 $215 2 …" at bounding box center [1095, 263] width 3615 height 1053
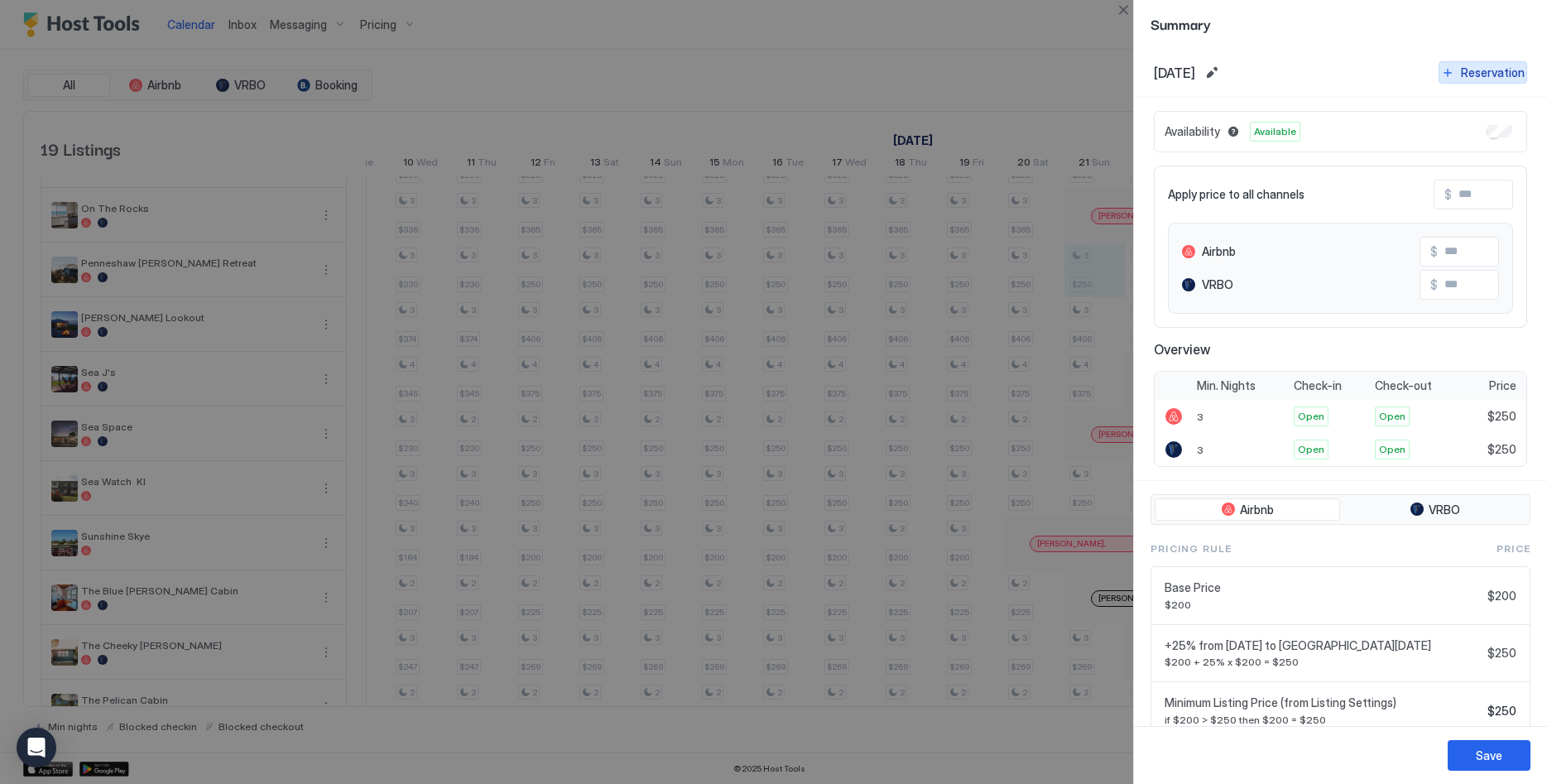
click at [1482, 72] on div "Reservation" at bounding box center [1493, 72] width 63 height 17
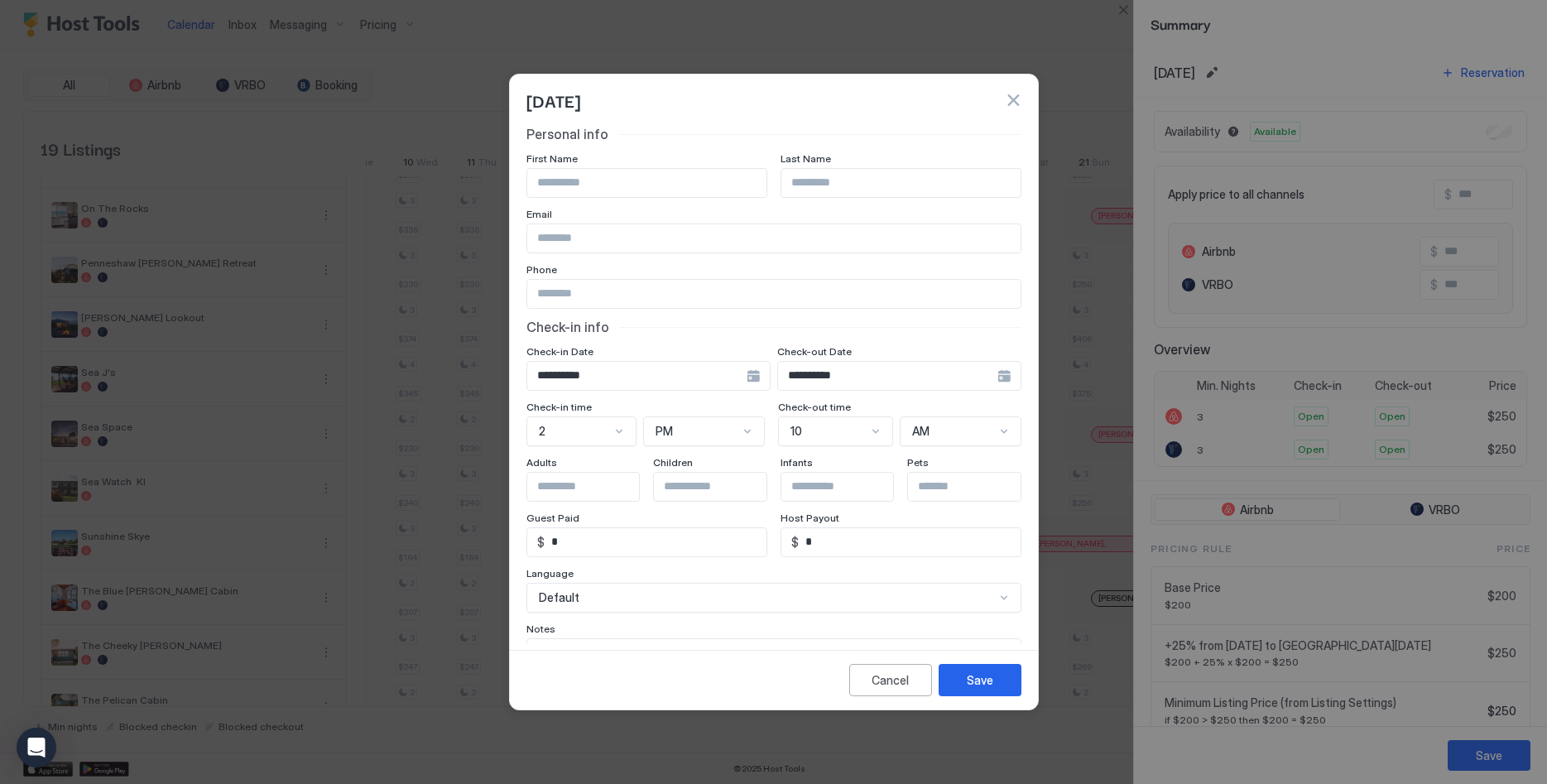
click at [762, 377] on div "**********" at bounding box center [648, 376] width 244 height 30
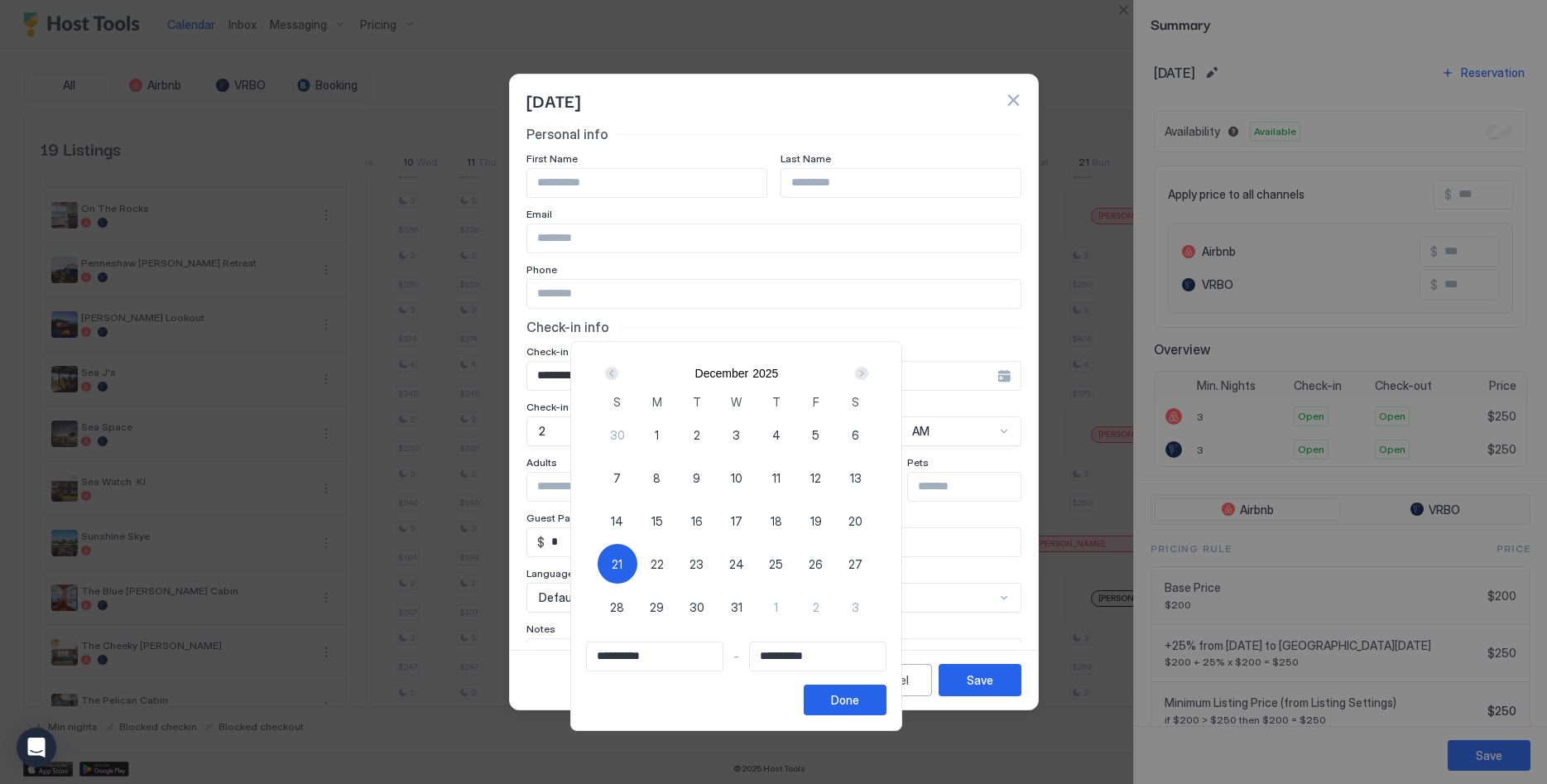
click at [622, 563] on span "21" at bounding box center [617, 564] width 11 height 17
click at [638, 560] on div "21" at bounding box center [617, 563] width 39 height 39
type input "**********"
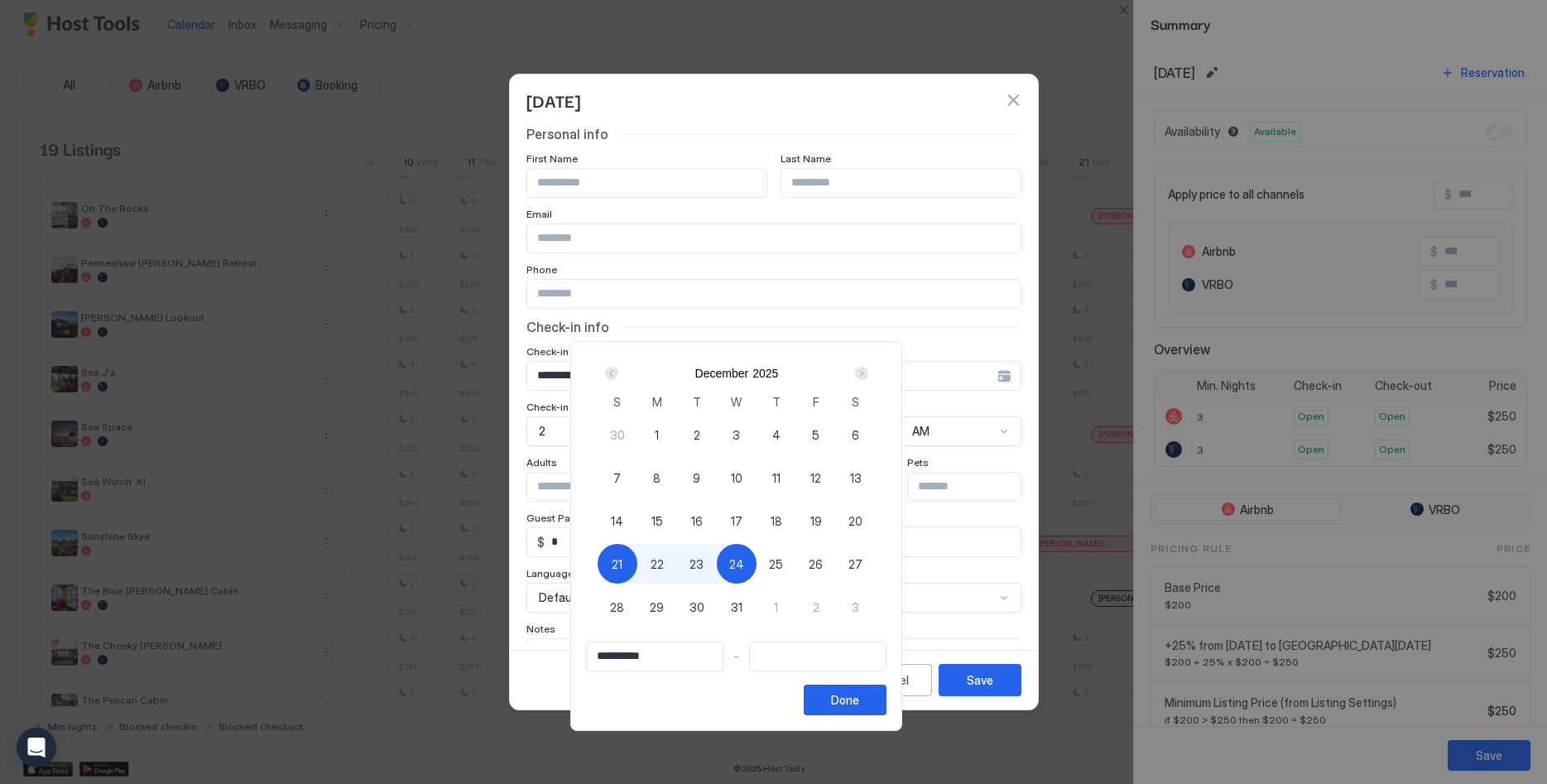
click at [757, 560] on div "24" at bounding box center [736, 563] width 39 height 39
type input "**********"
click at [860, 704] on div "Done" at bounding box center [845, 699] width 28 height 17
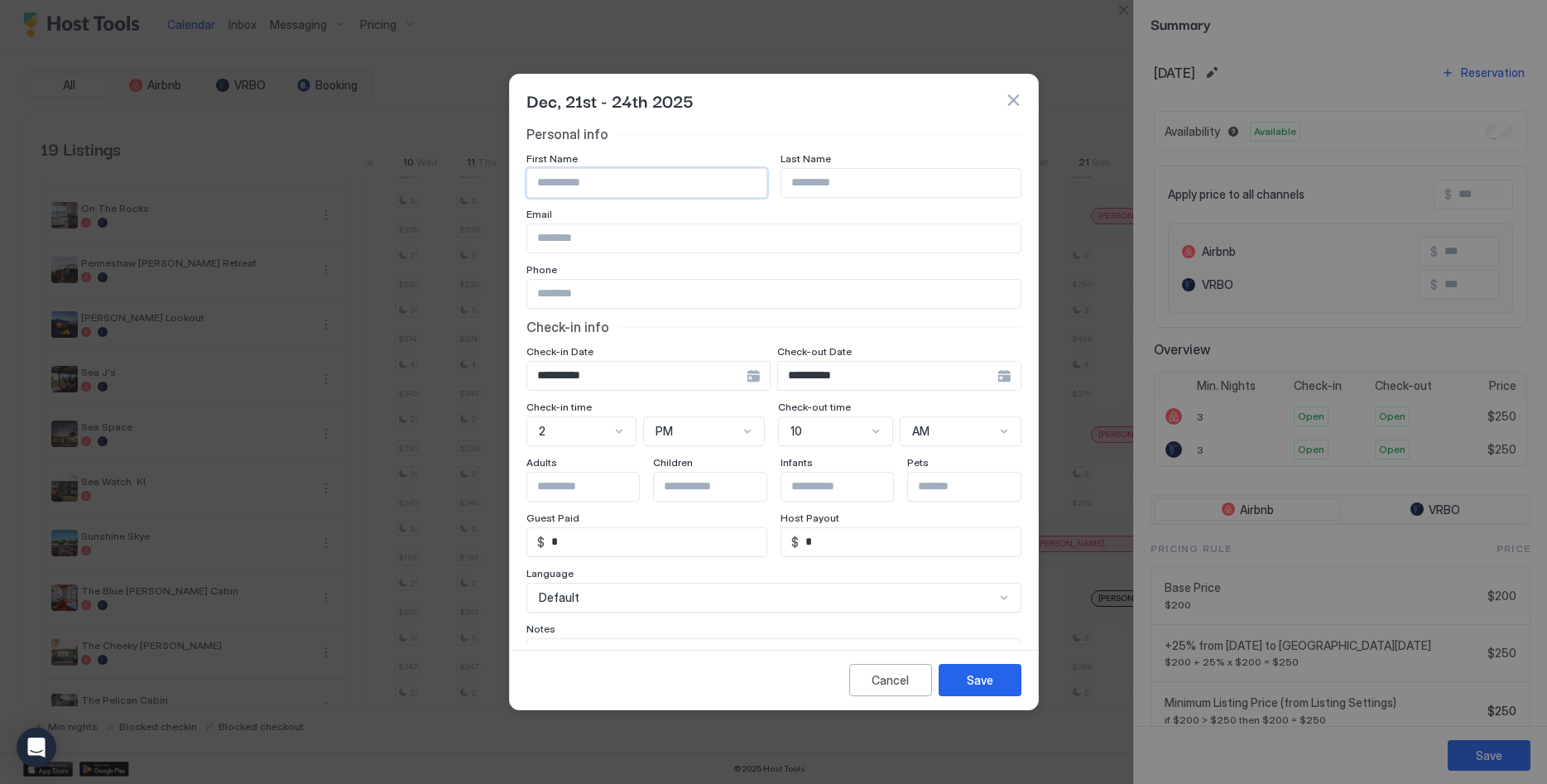
click at [610, 176] on input "Input Field" at bounding box center [646, 182] width 239 height 28
type input "**********"
click at [993, 670] on button "Save" at bounding box center [980, 680] width 83 height 33
